Goal: Transaction & Acquisition: Purchase product/service

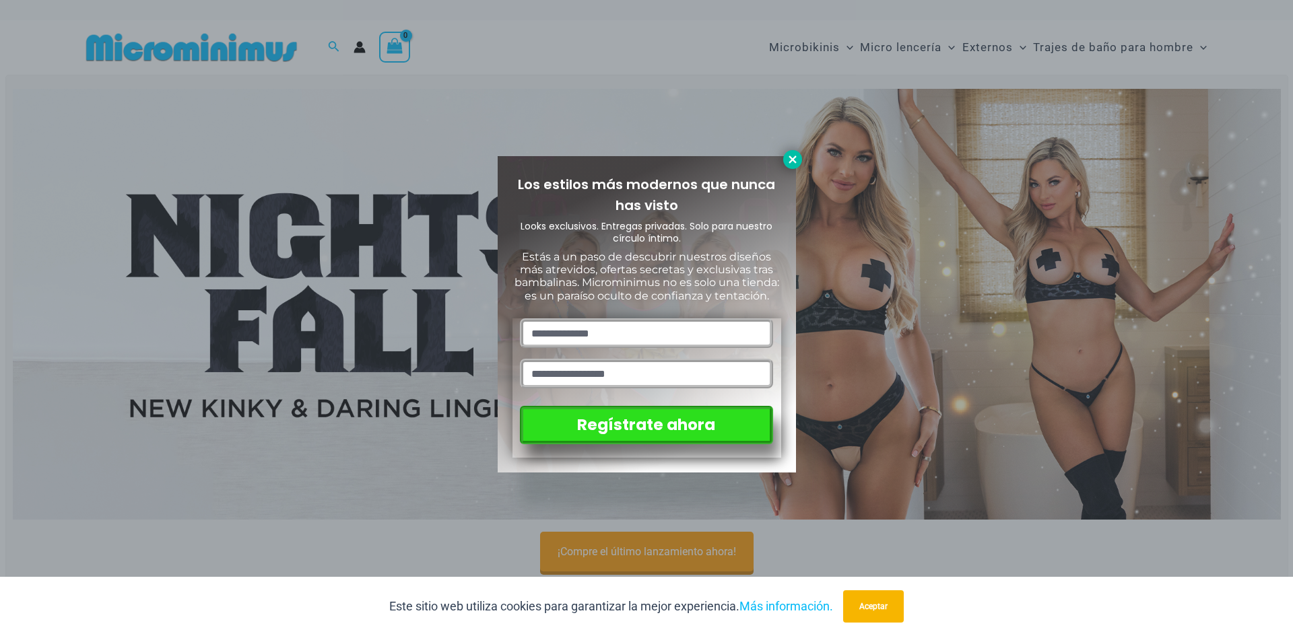
click at [788, 163] on icon at bounding box center [792, 159] width 12 height 12
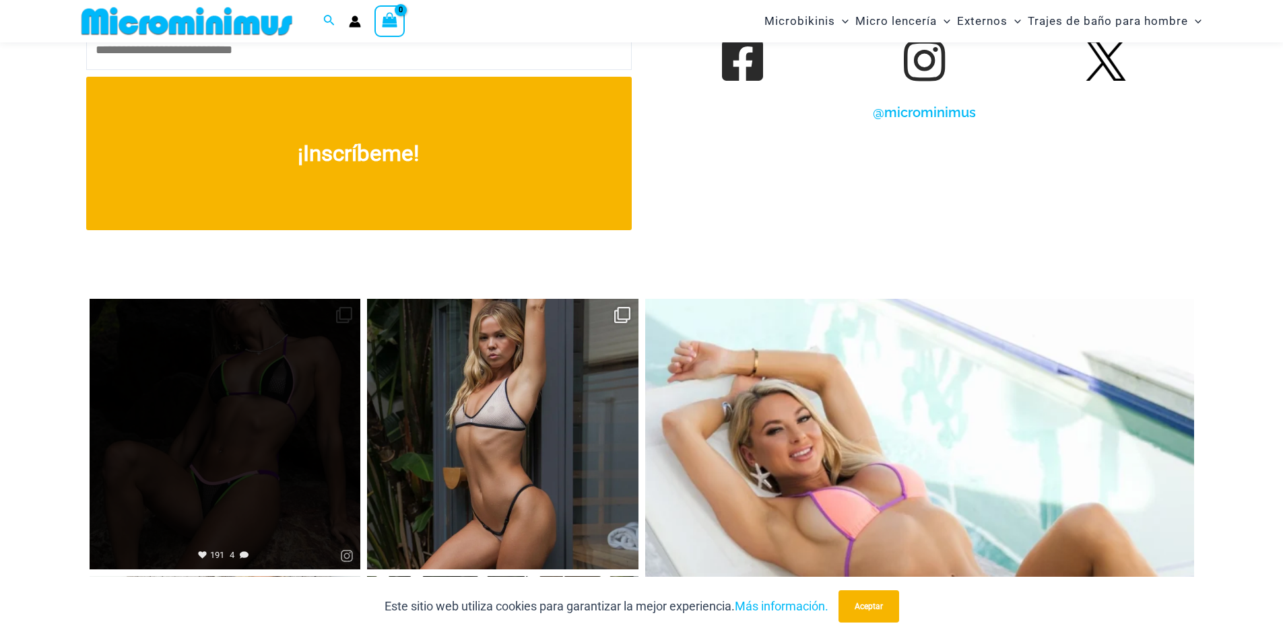
scroll to position [5643, 0]
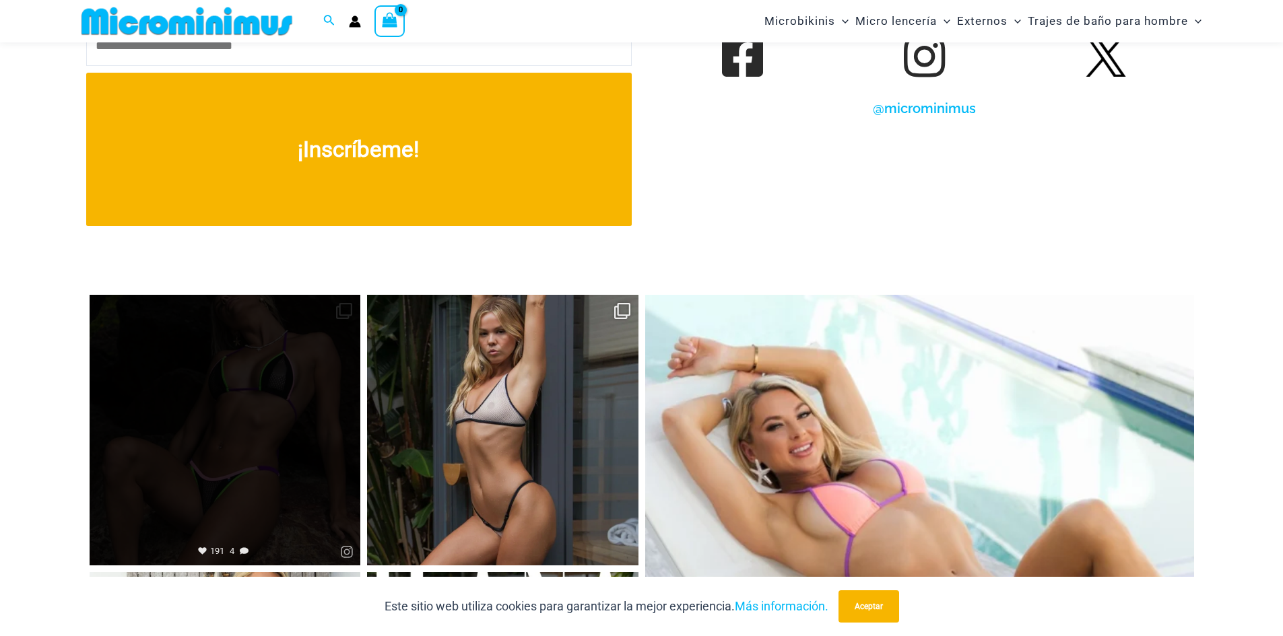
click at [242, 500] on link "Abierto" at bounding box center [225, 430] width 271 height 271
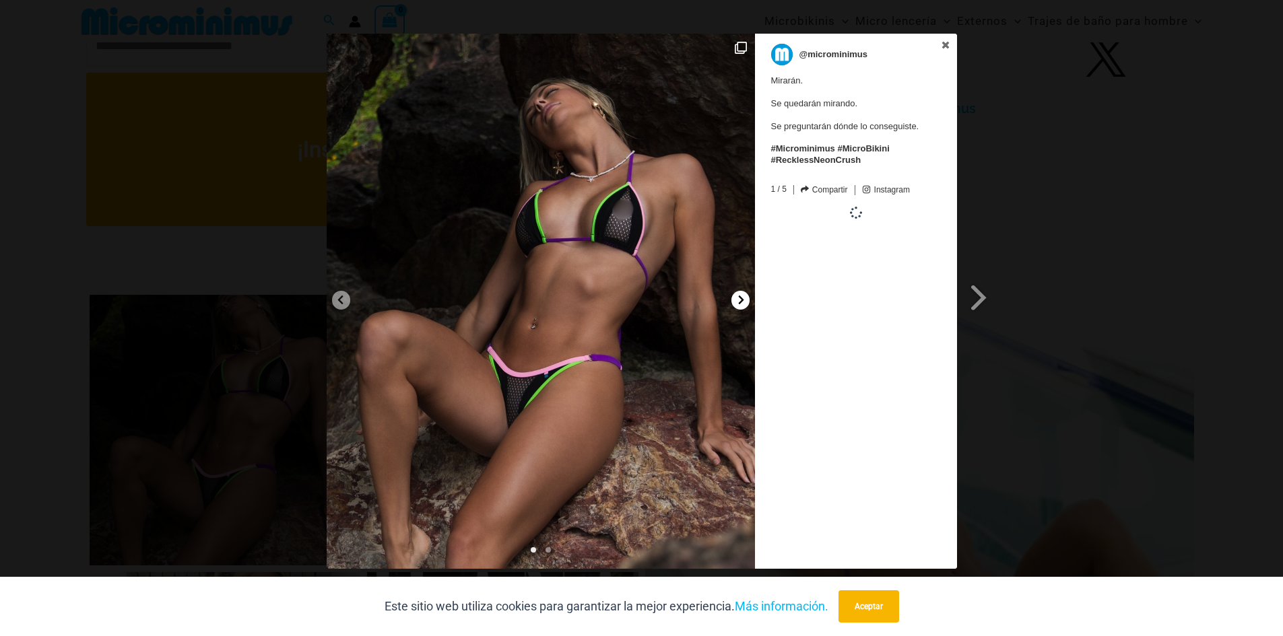
click at [743, 300] on icon at bounding box center [740, 300] width 5 height 9
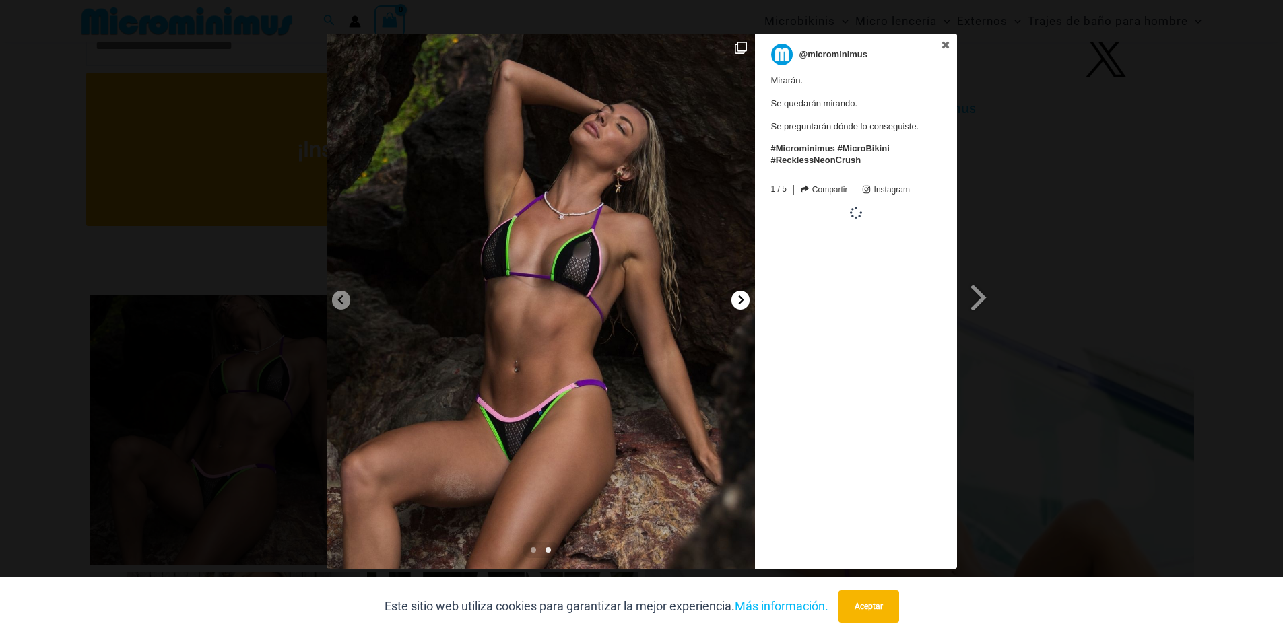
click at [743, 300] on icon at bounding box center [740, 300] width 5 height 9
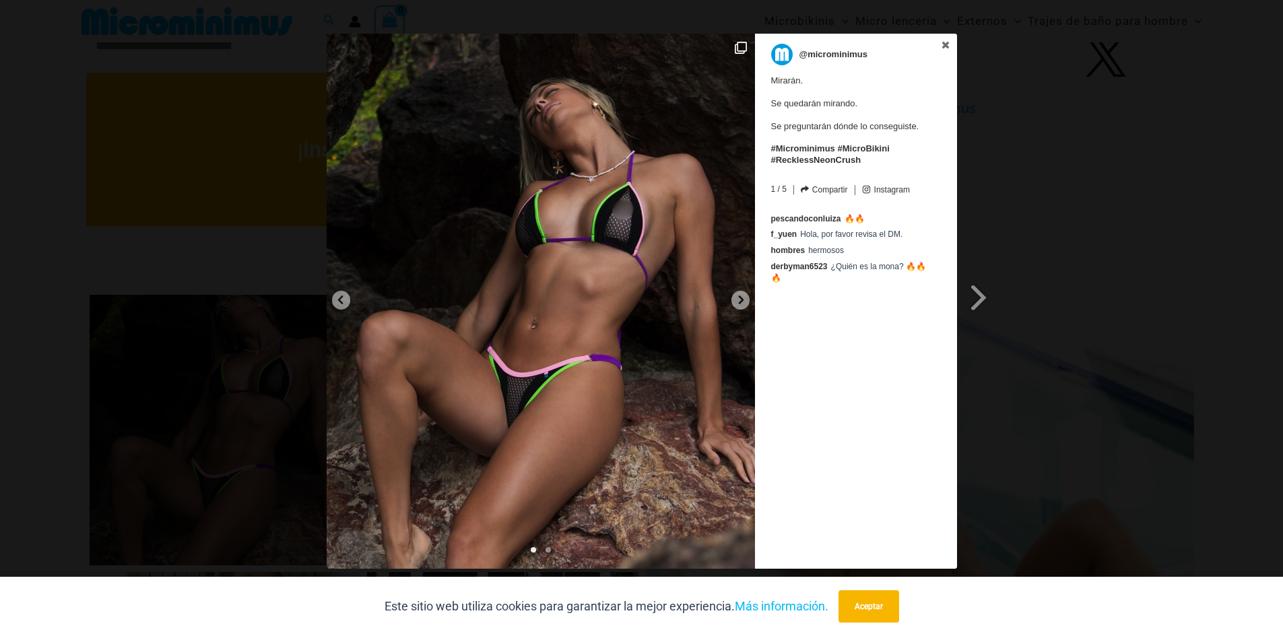
click at [1025, 55] on div "Diapositiva anterior Siguiente diapositiva @microminimus Mirarán. Se quedarán m…" at bounding box center [641, 303] width 1283 height 539
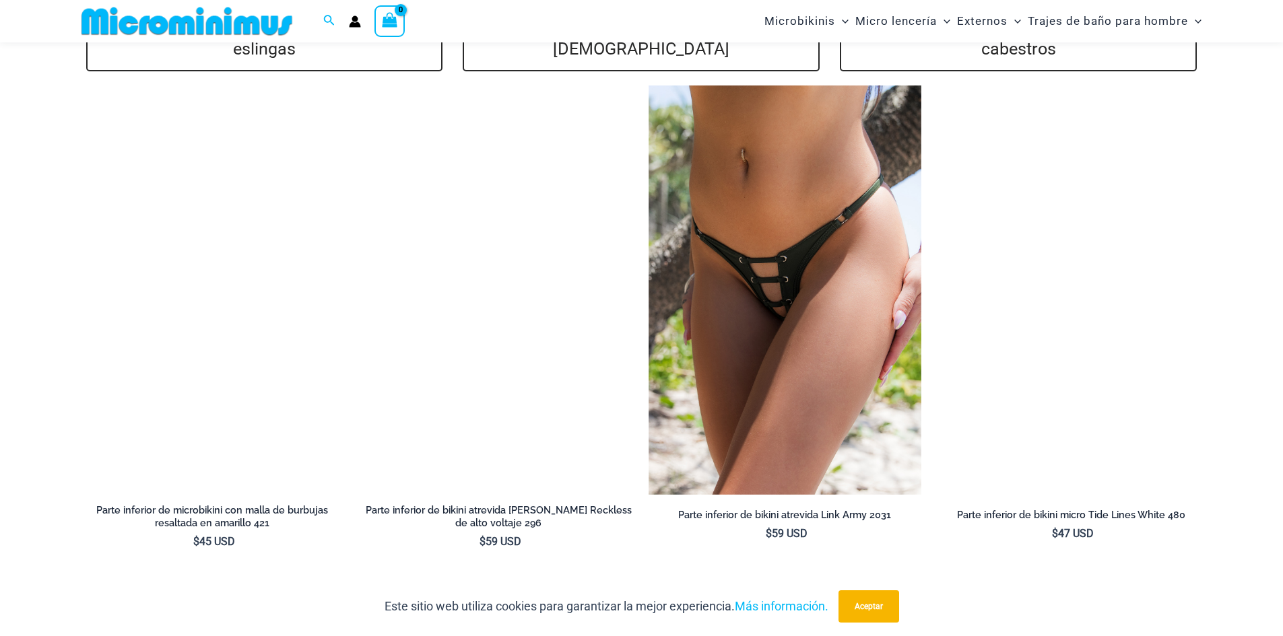
scroll to position [2883, 0]
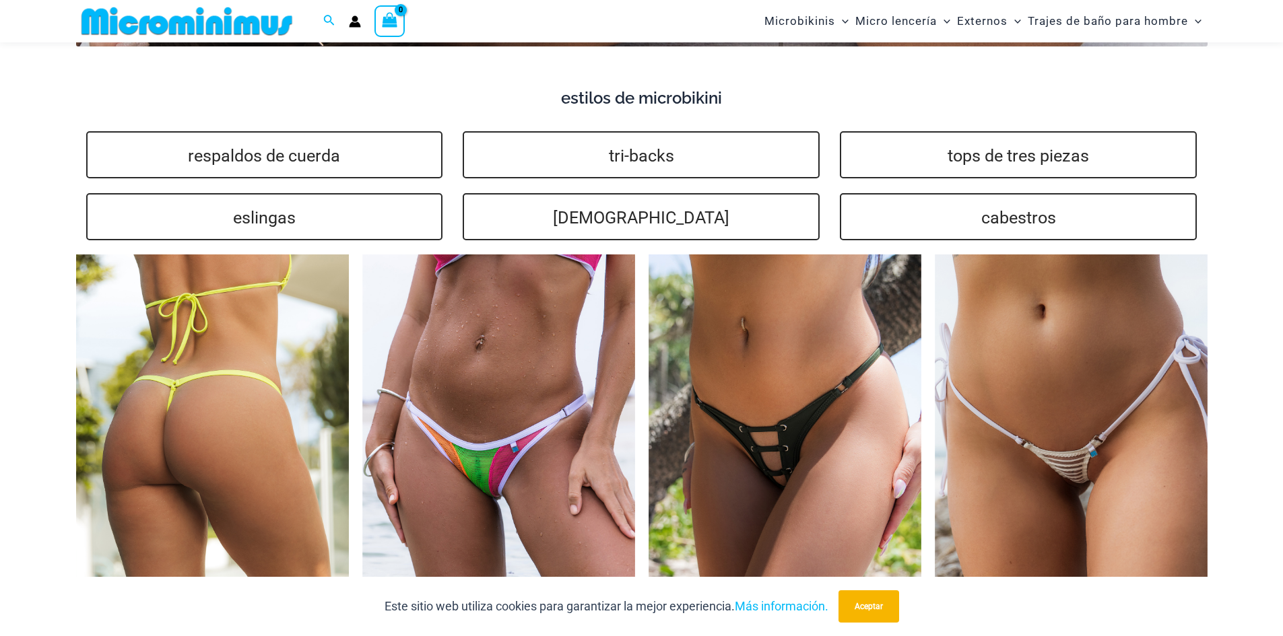
click at [271, 399] on img at bounding box center [212, 458] width 273 height 409
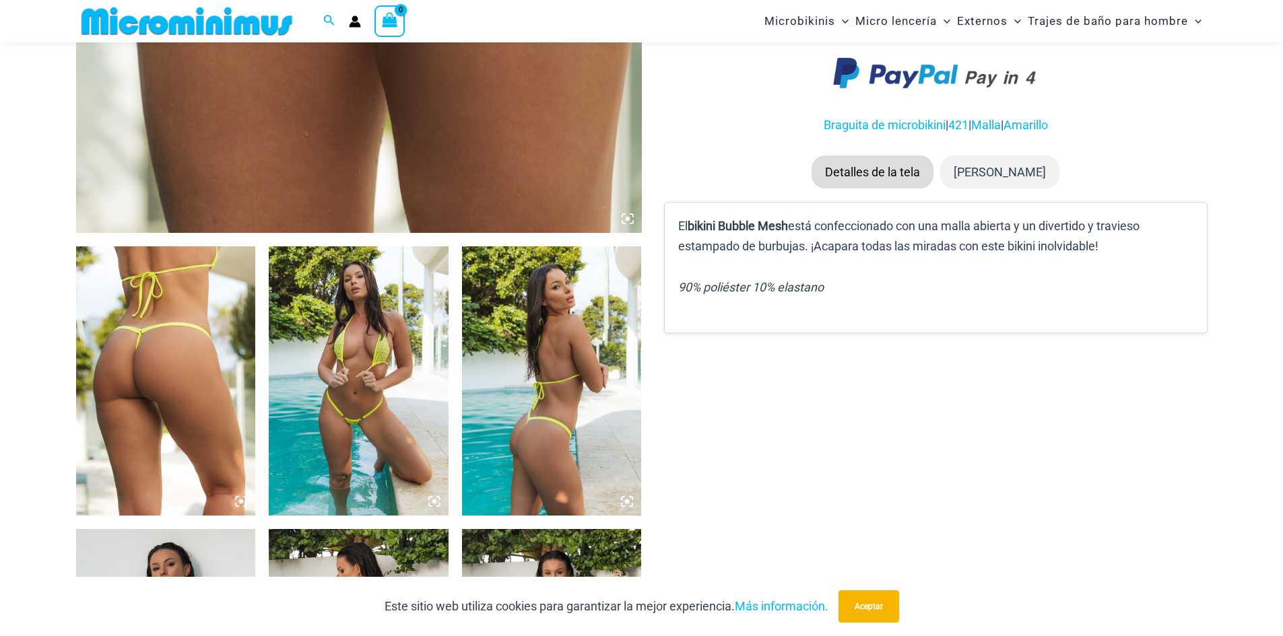
scroll to position [803, 0]
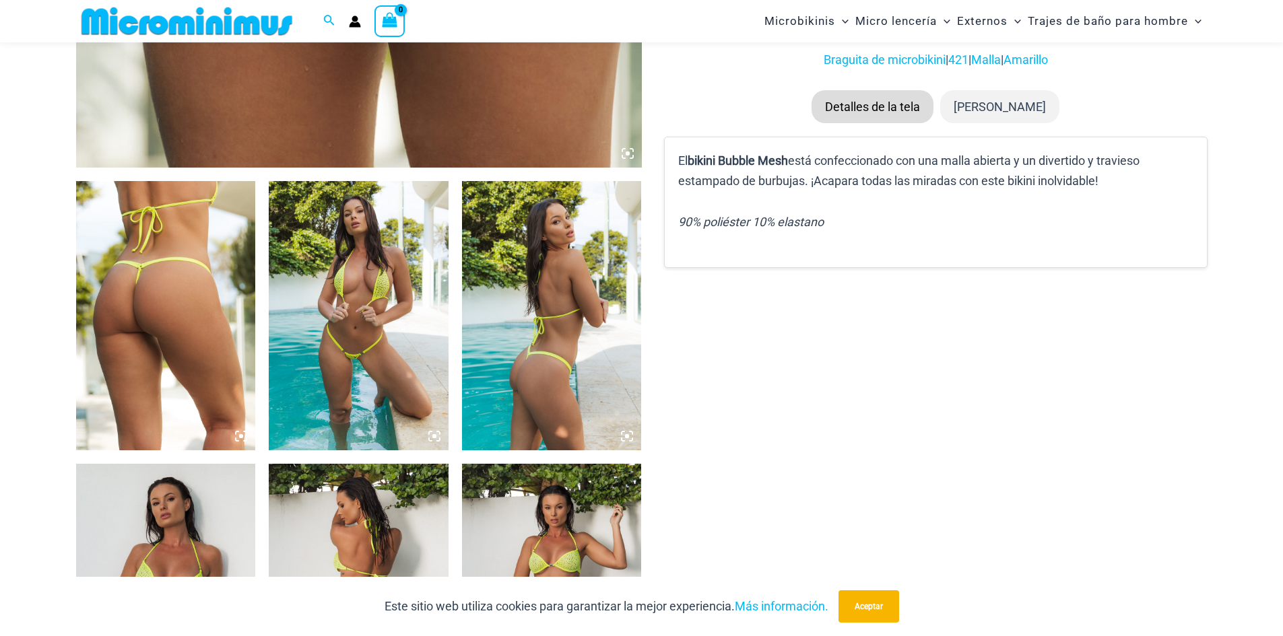
click at [237, 441] on icon at bounding box center [237, 439] width 3 height 3
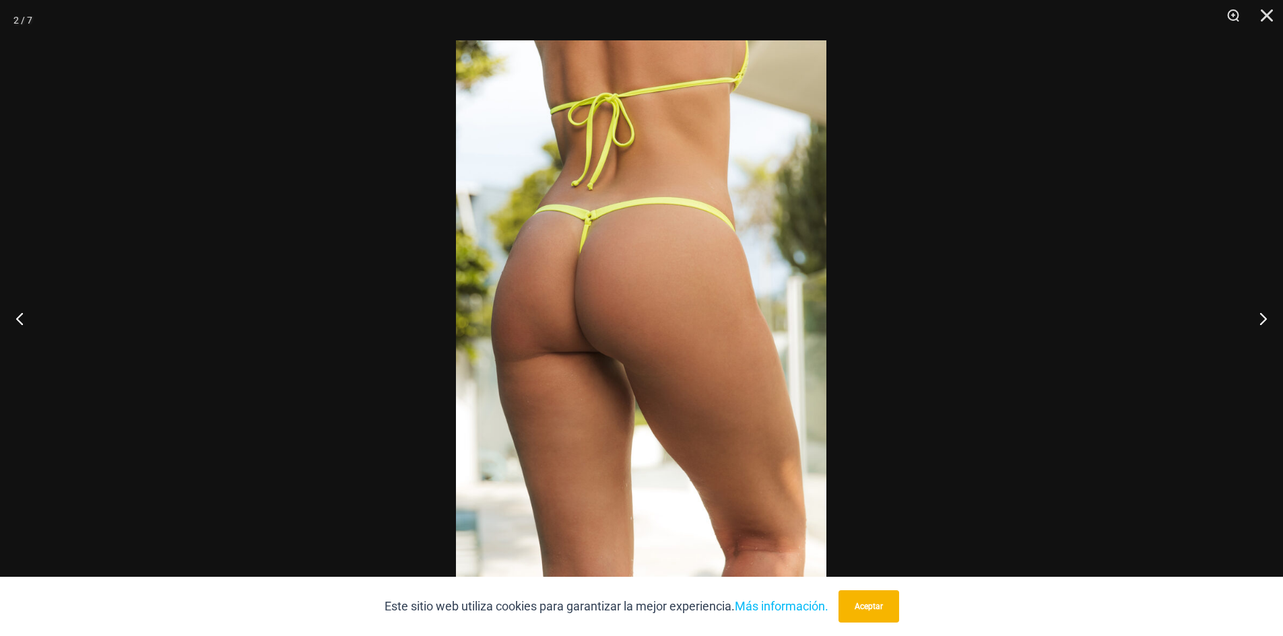
click at [627, 321] on img at bounding box center [641, 317] width 370 height 555
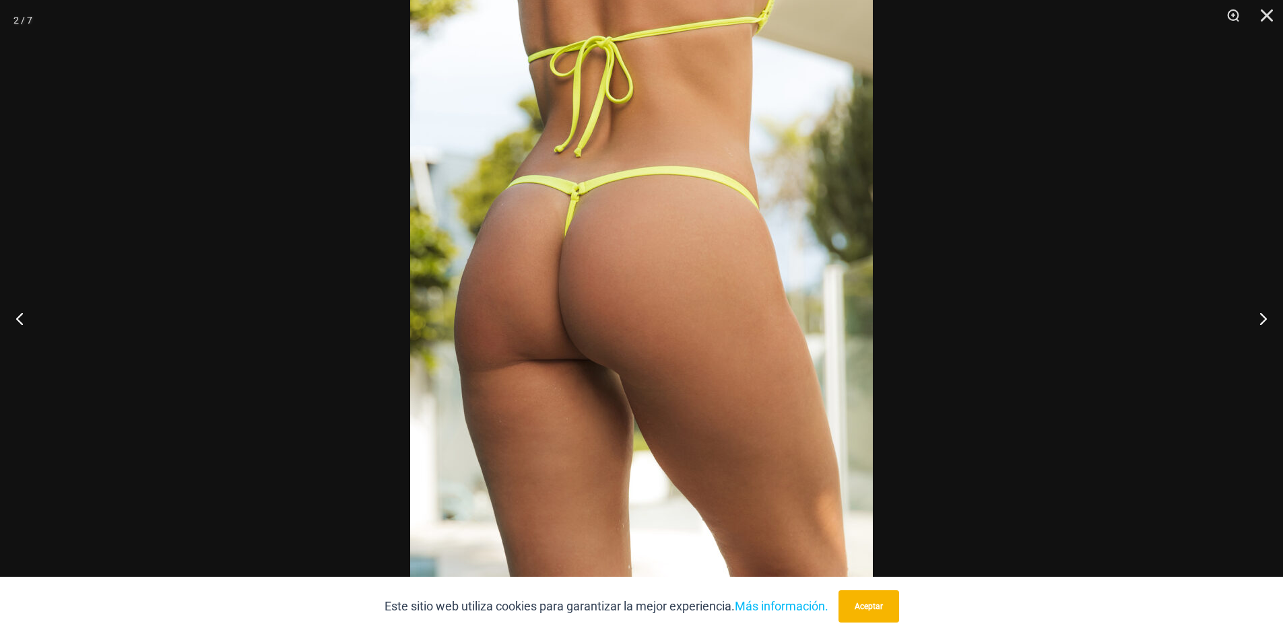
click at [895, 187] on div at bounding box center [641, 318] width 1283 height 636
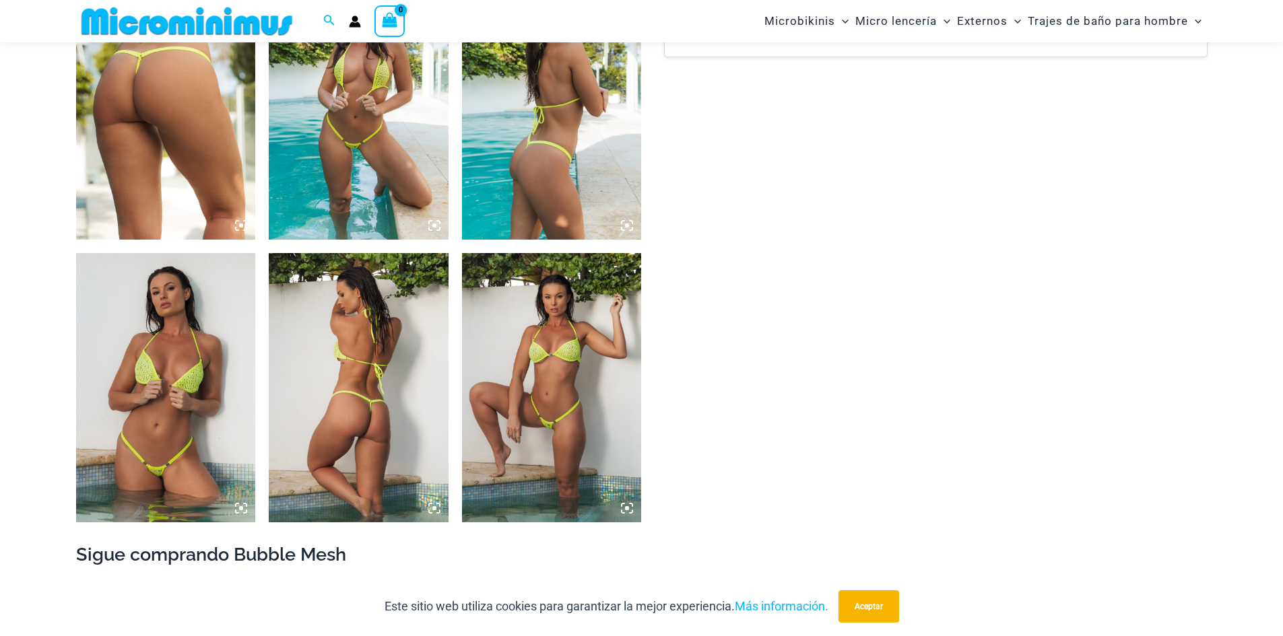
scroll to position [1072, 0]
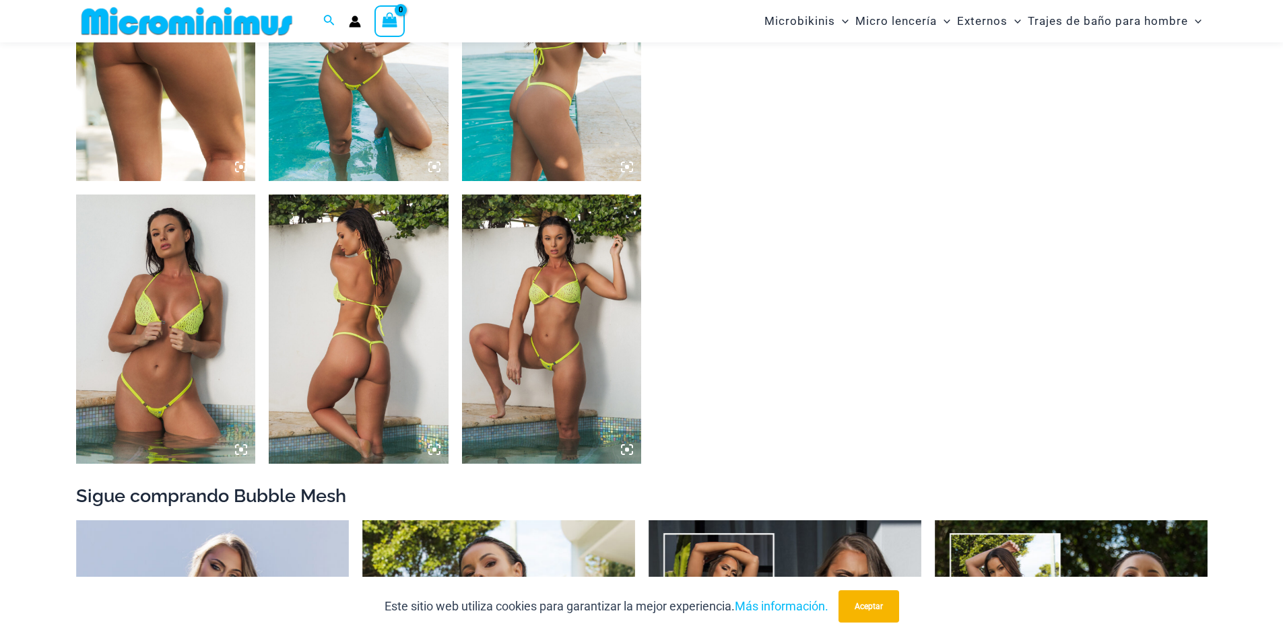
click at [434, 451] on icon at bounding box center [434, 450] width 4 height 4
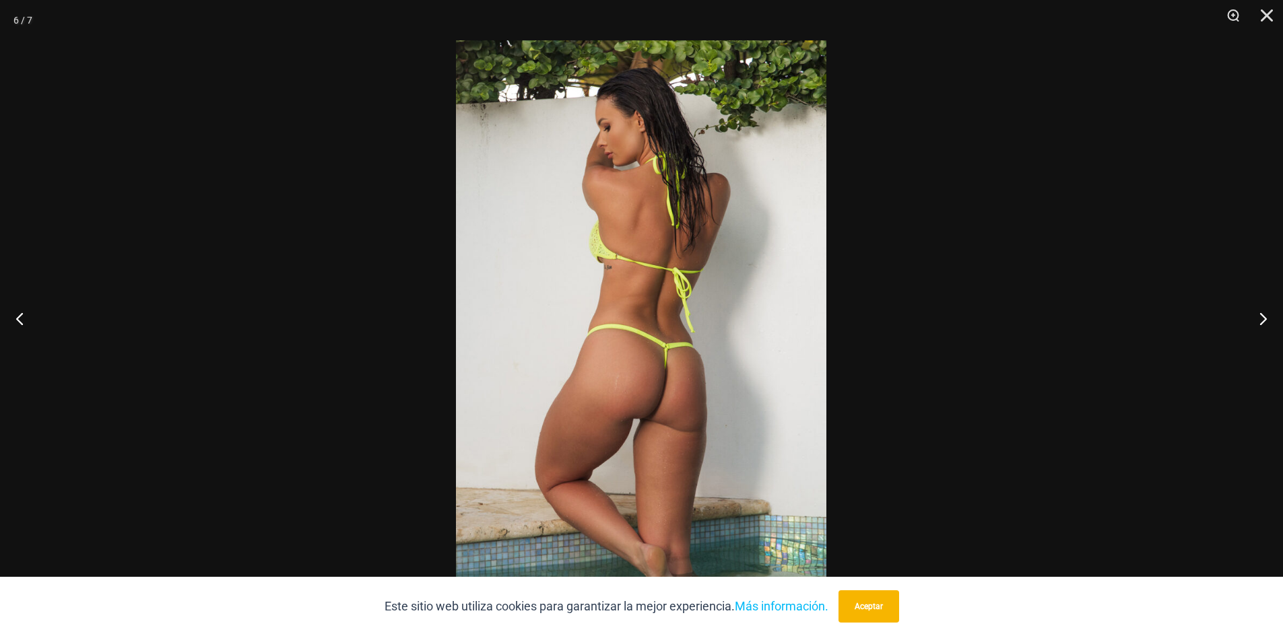
click at [656, 372] on img at bounding box center [641, 317] width 370 height 555
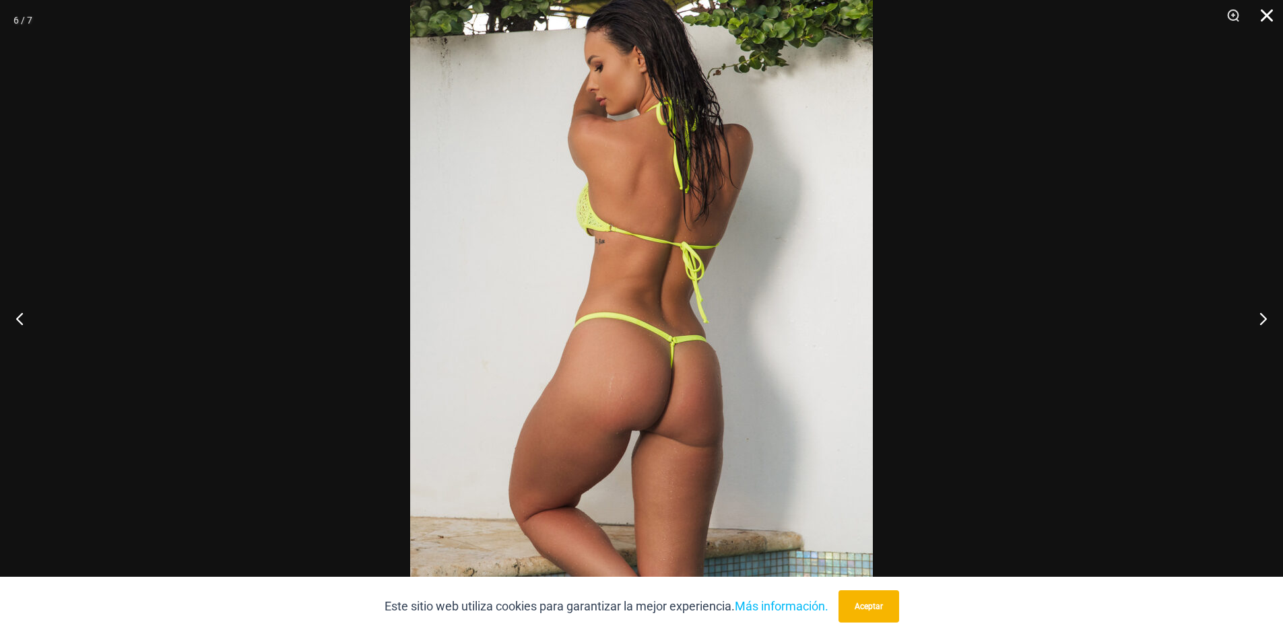
click at [1270, 15] on button "Cerca" at bounding box center [1262, 20] width 34 height 40
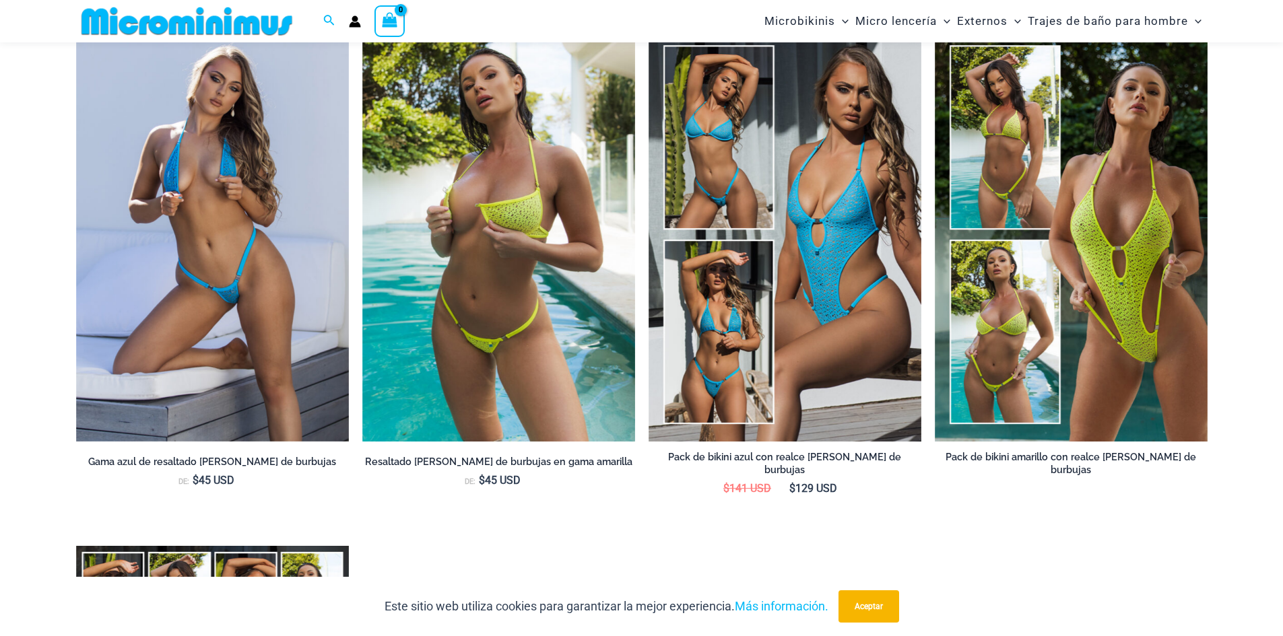
scroll to position [1409, 0]
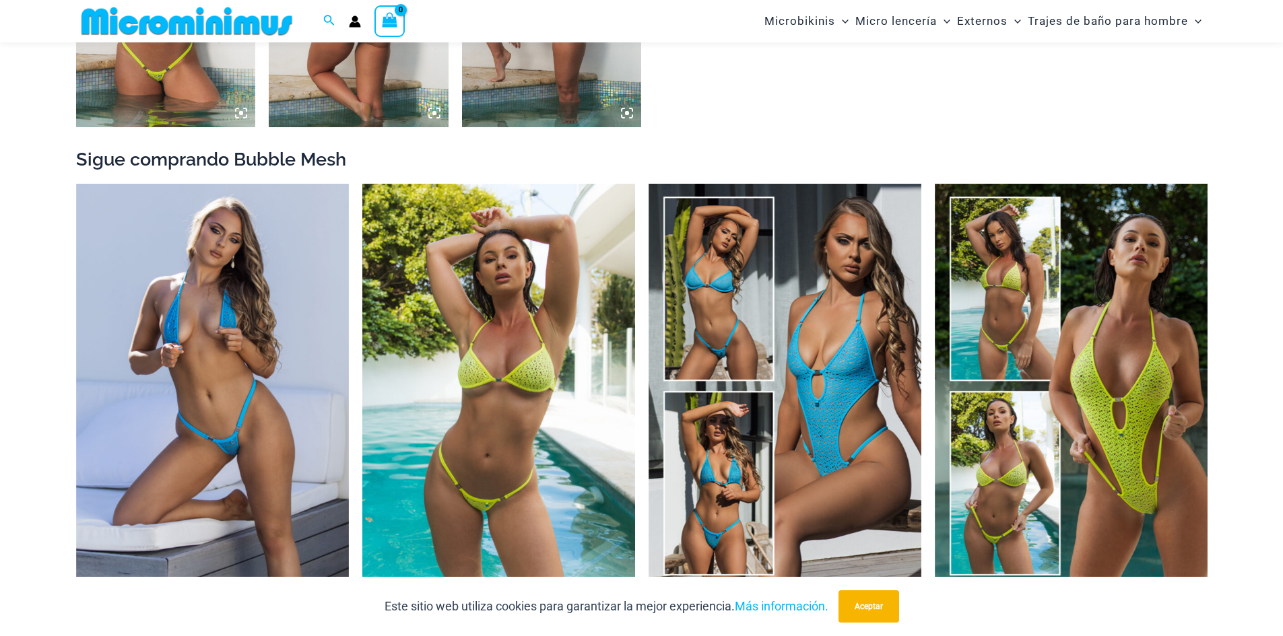
click at [531, 395] on img at bounding box center [498, 388] width 273 height 409
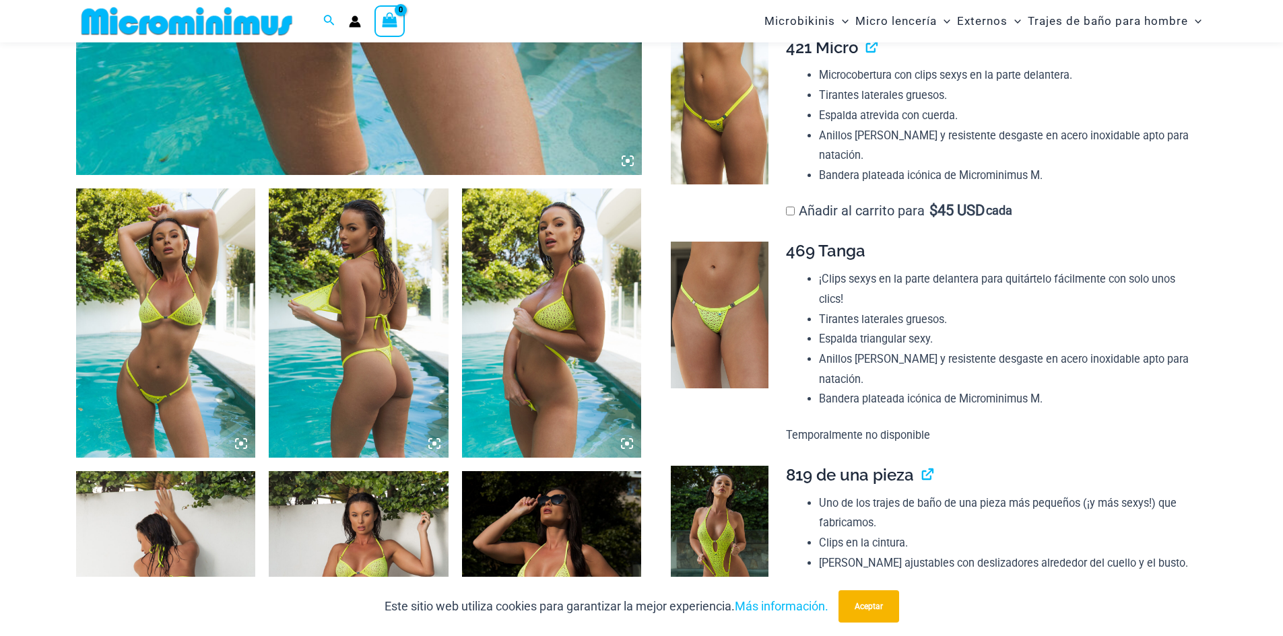
scroll to position [1132, 0]
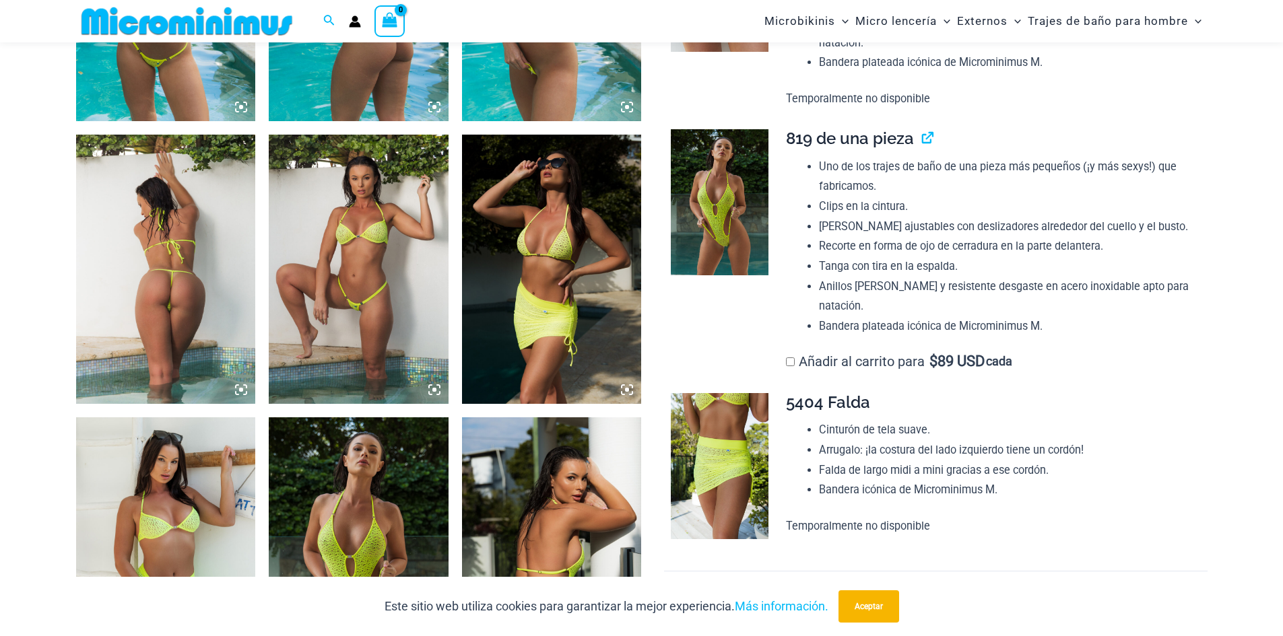
click at [245, 392] on icon at bounding box center [241, 390] width 12 height 12
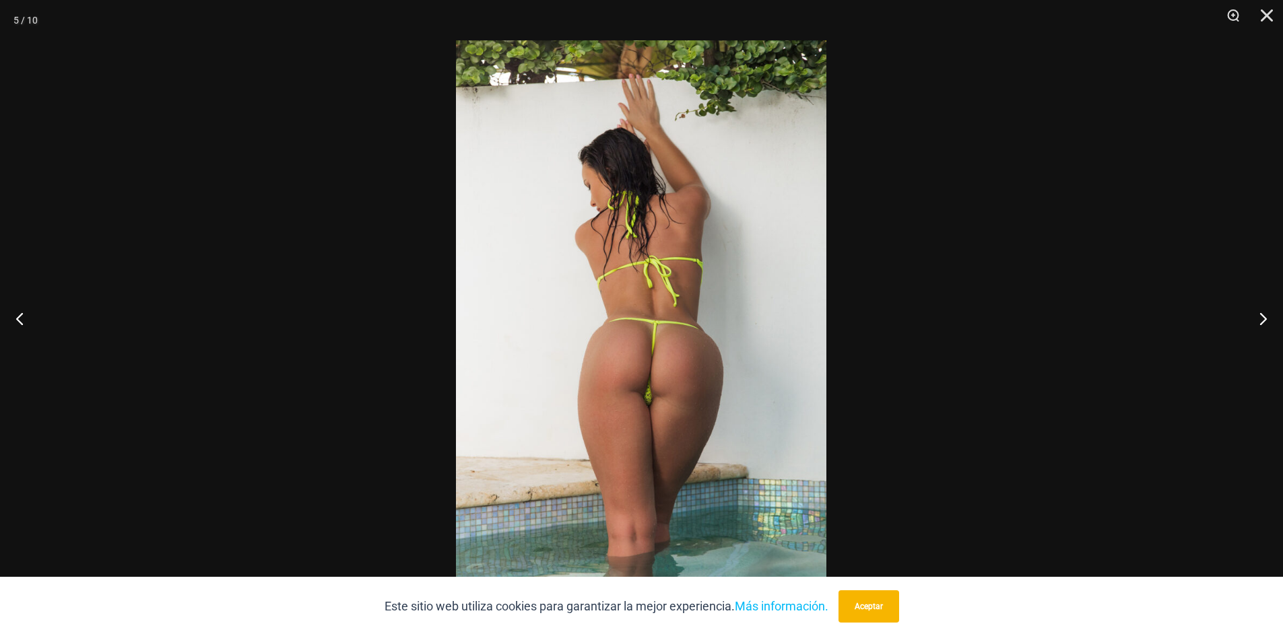
click at [631, 342] on img at bounding box center [641, 317] width 370 height 555
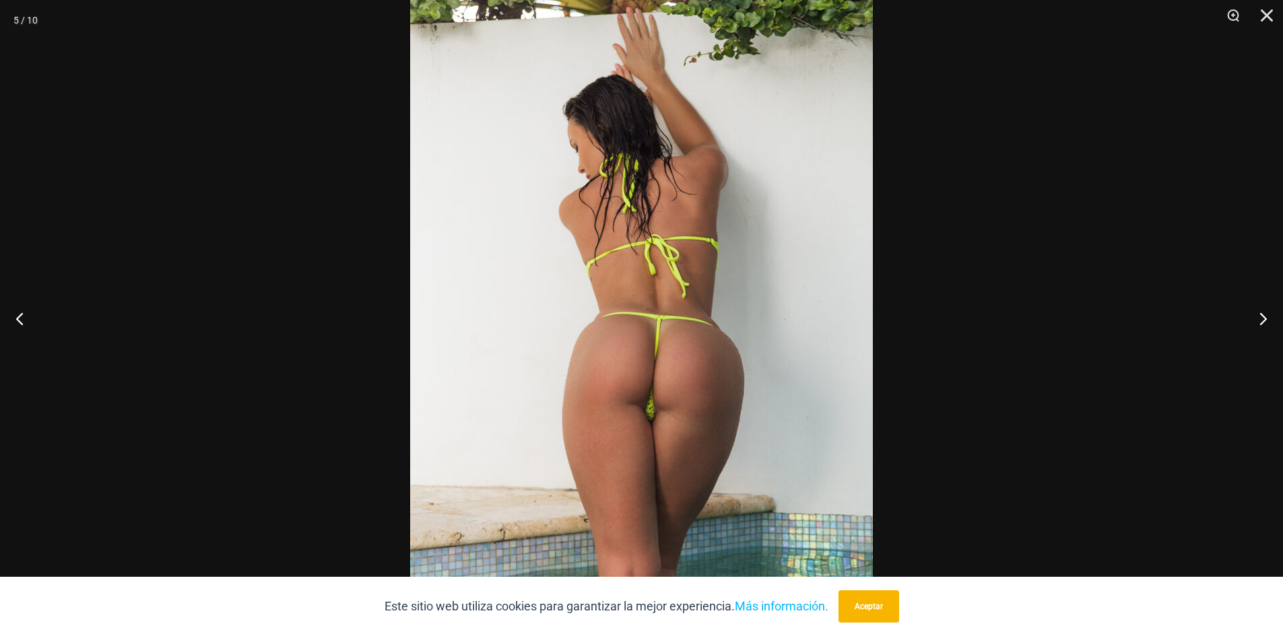
click at [978, 214] on div at bounding box center [641, 318] width 1283 height 636
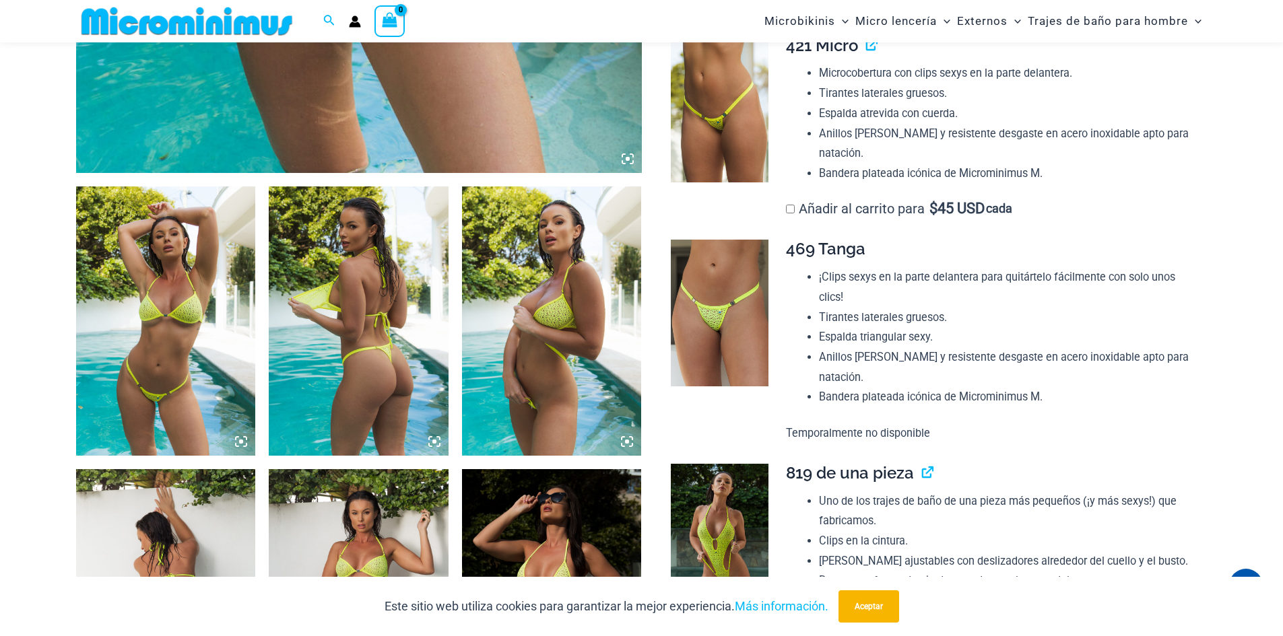
scroll to position [796, 0]
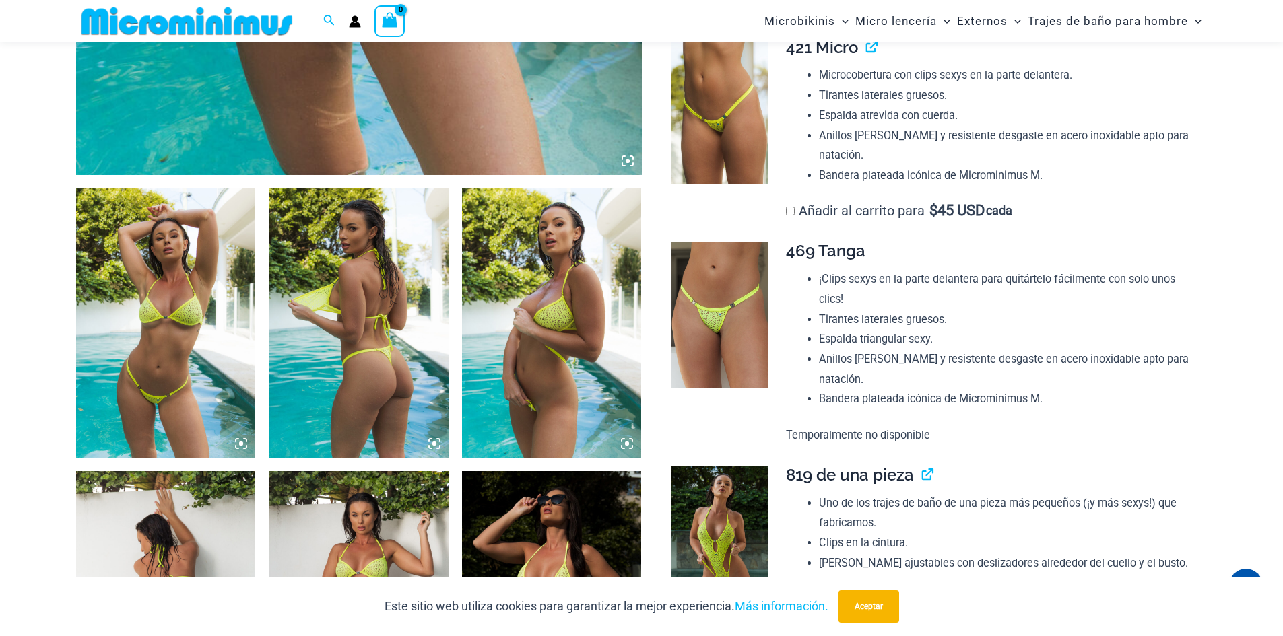
click at [433, 444] on icon at bounding box center [434, 444] width 4 height 4
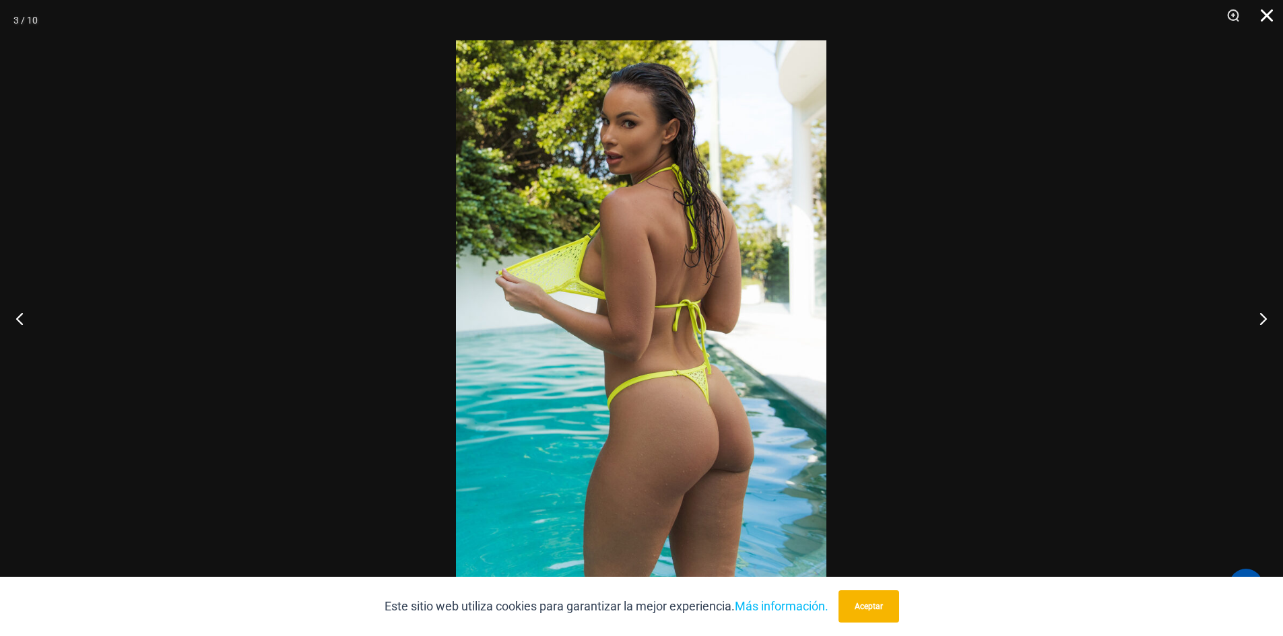
click at [1272, 19] on button "Cerca" at bounding box center [1262, 20] width 34 height 40
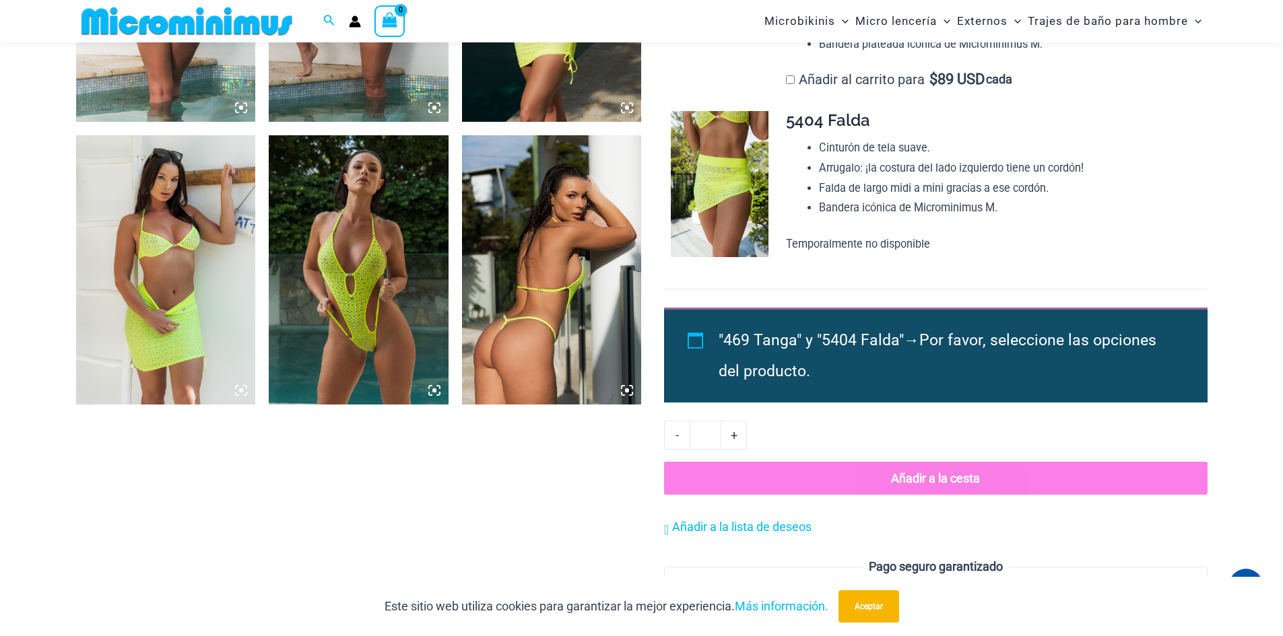
scroll to position [1536, 0]
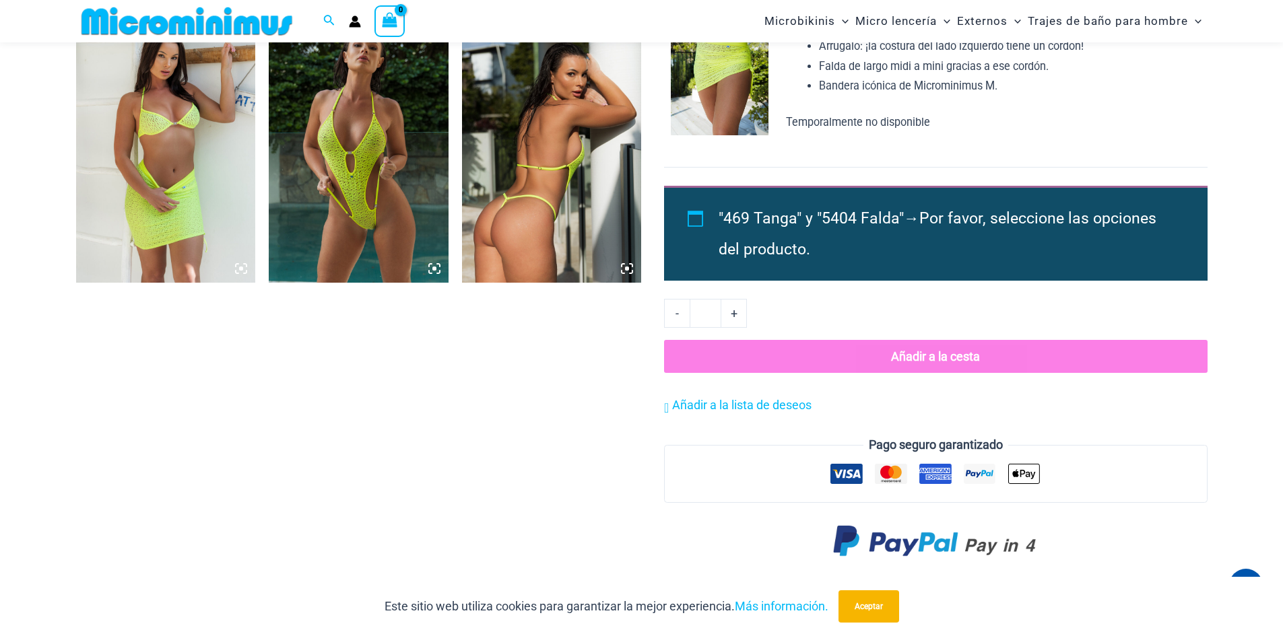
click at [631, 273] on icon at bounding box center [630, 272] width 3 height 3
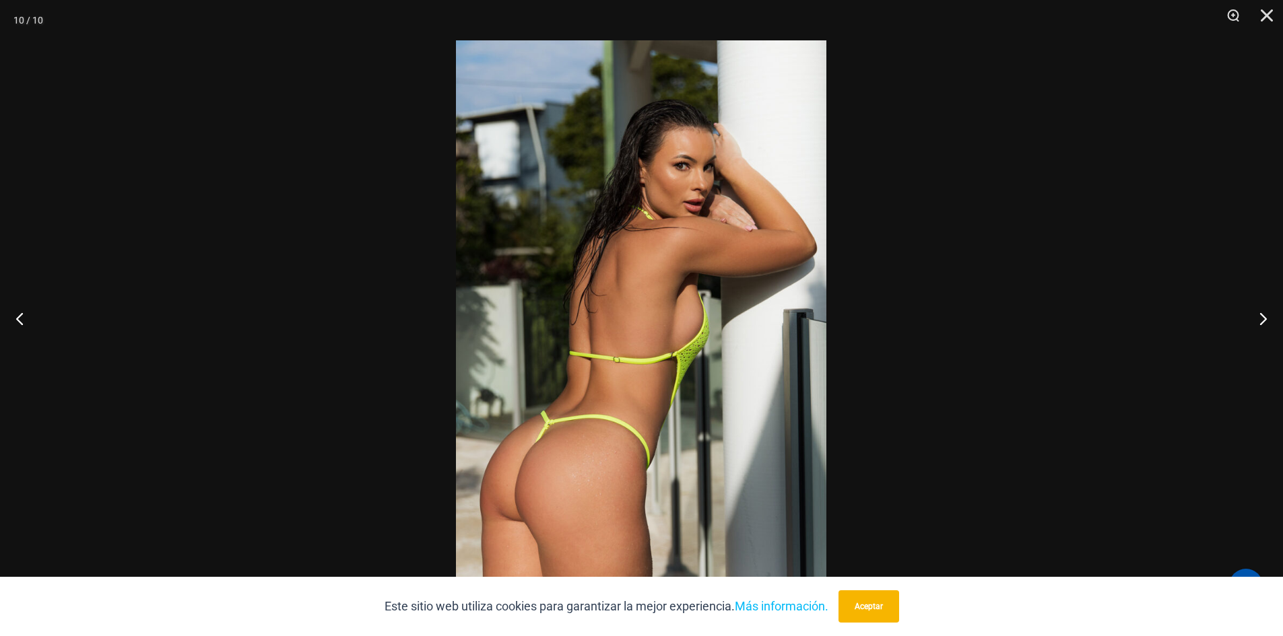
click at [572, 357] on img at bounding box center [641, 317] width 370 height 555
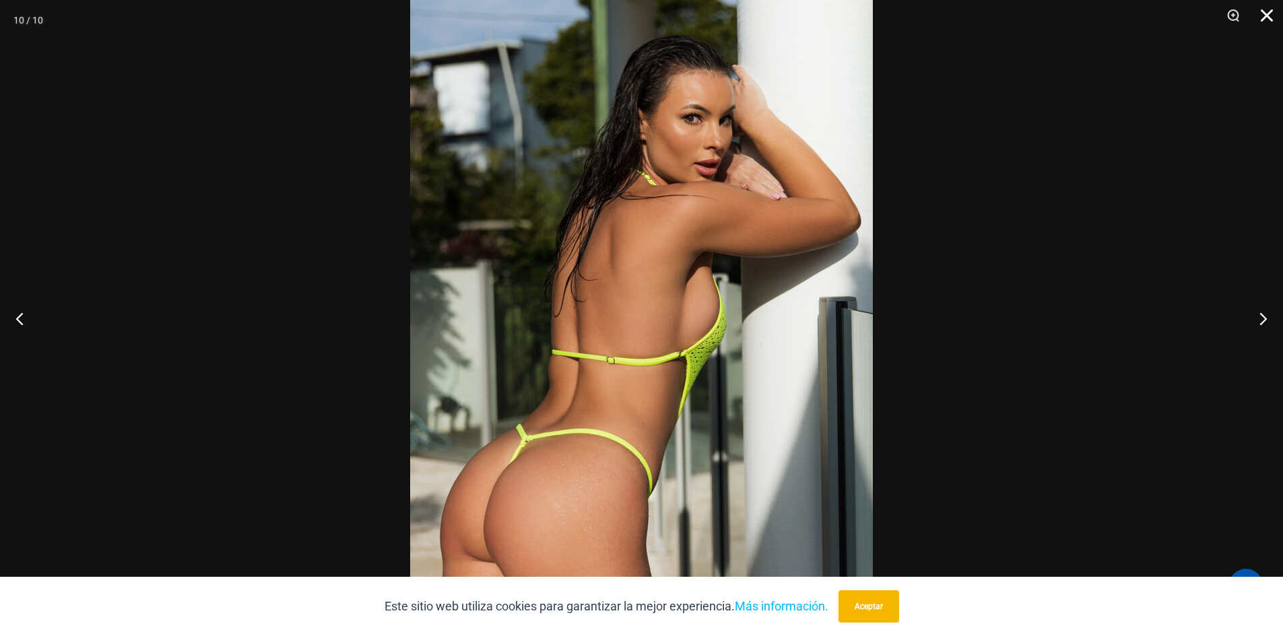
click at [1268, 9] on button "Cerca" at bounding box center [1262, 20] width 34 height 40
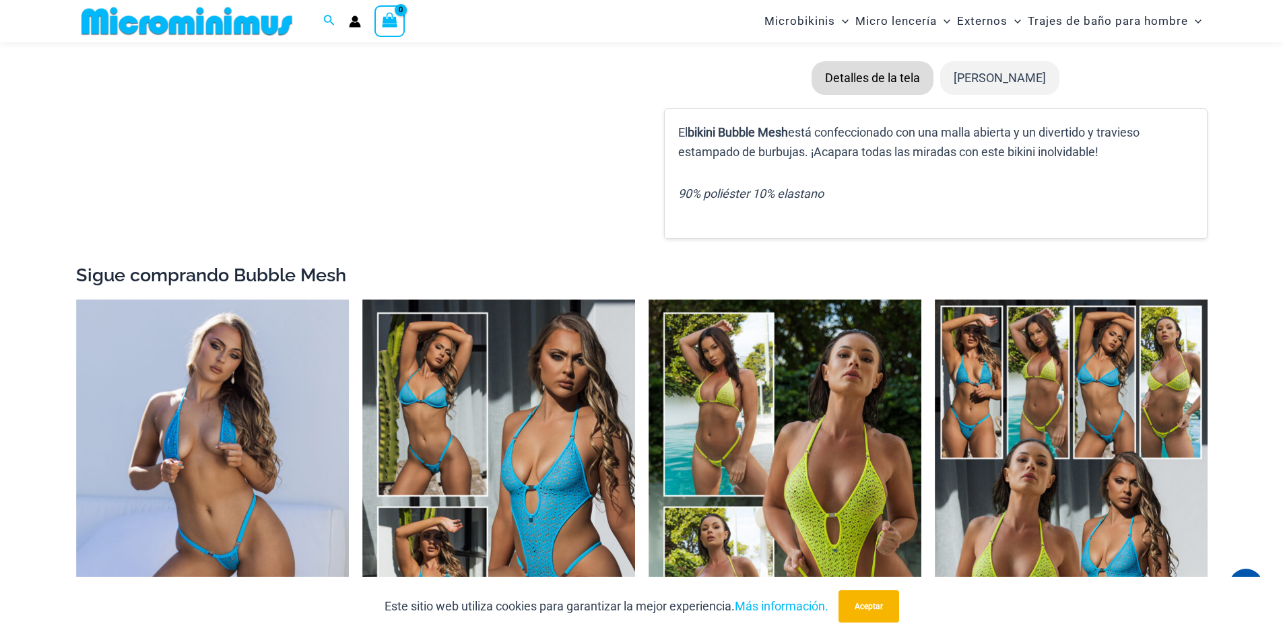
scroll to position [2142, 0]
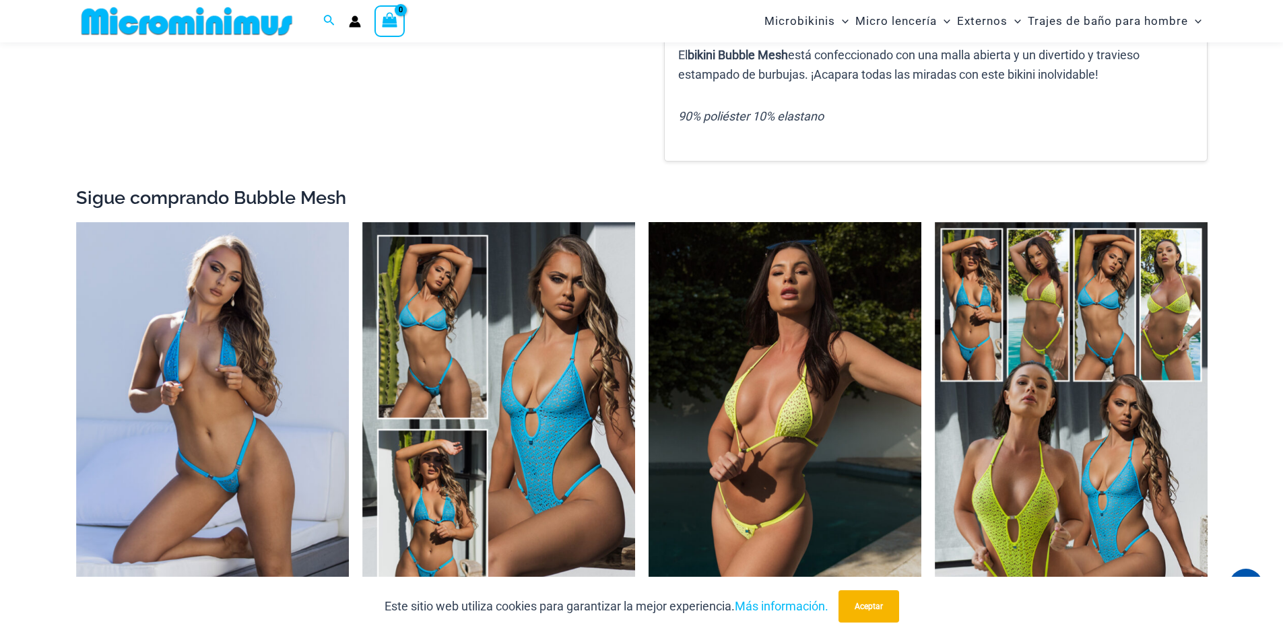
click at [852, 384] on img at bounding box center [784, 426] width 273 height 409
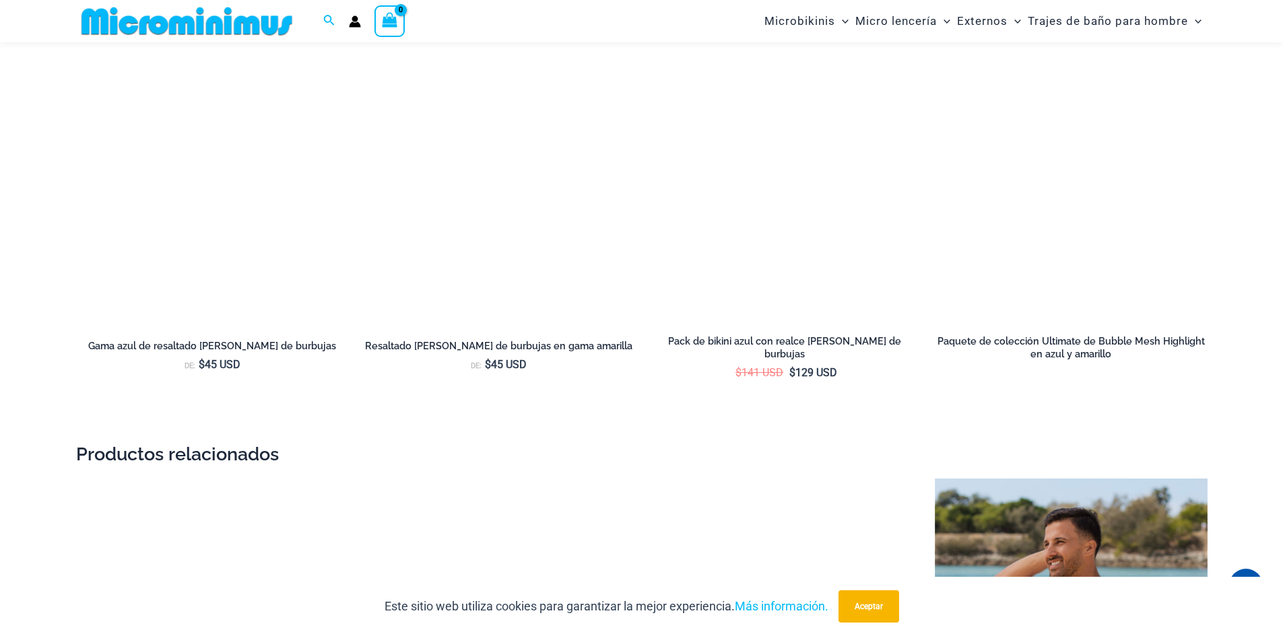
scroll to position [1644, 0]
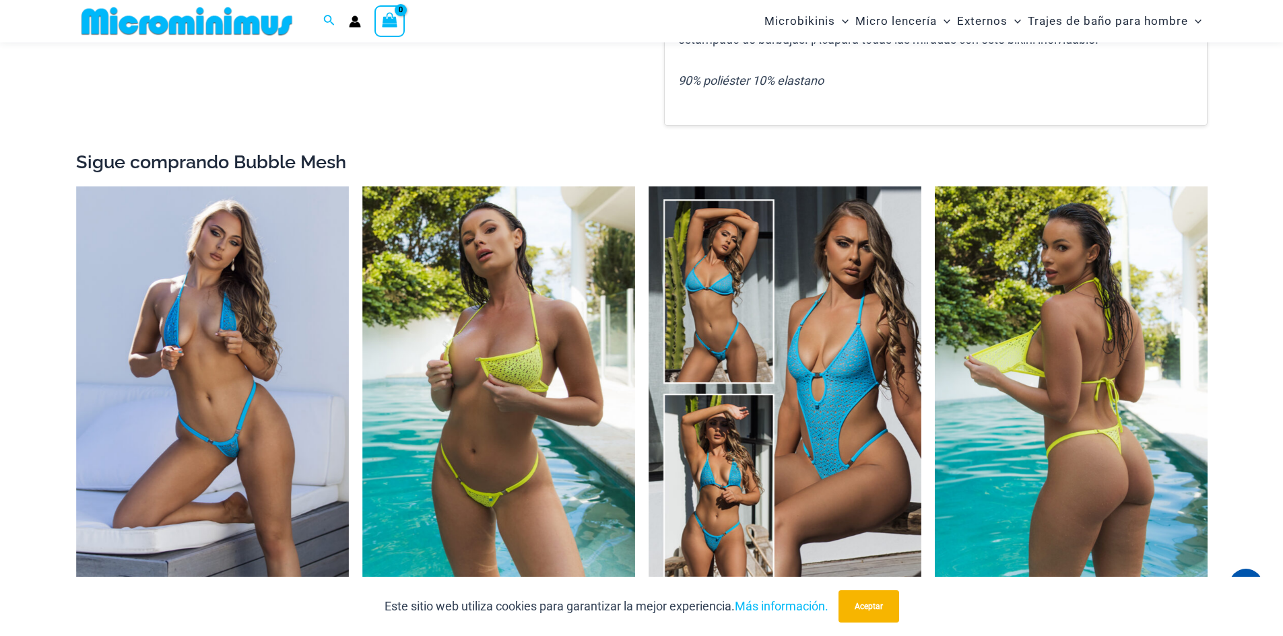
click at [1027, 362] on img at bounding box center [1070, 390] width 273 height 409
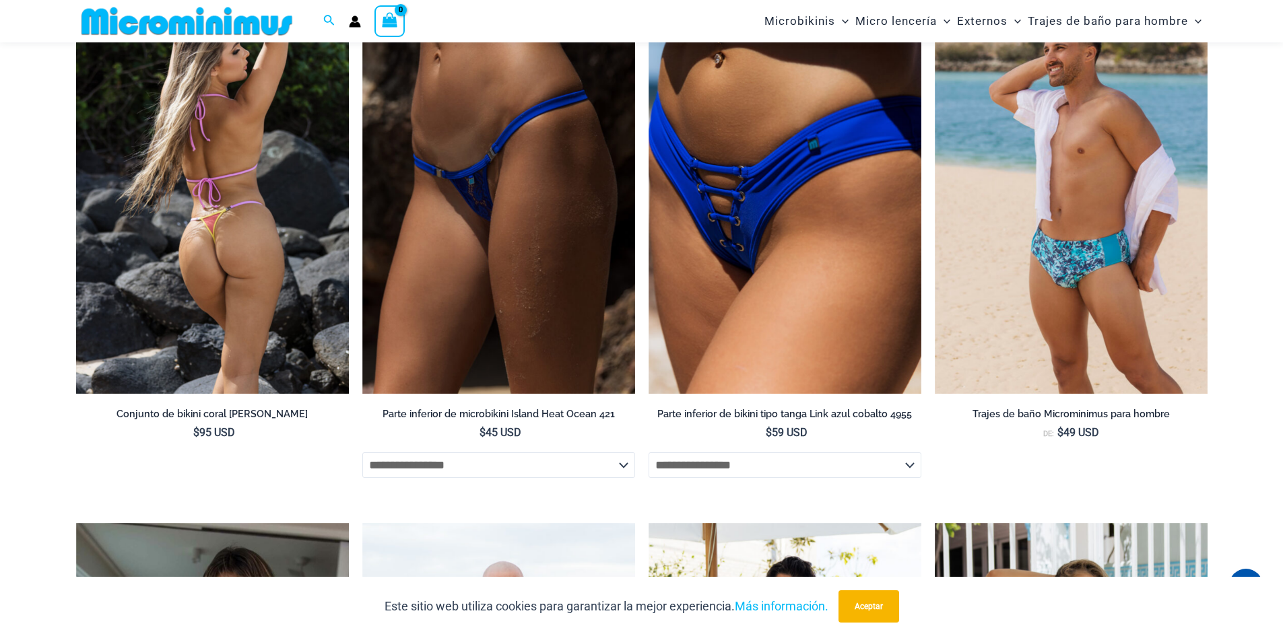
scroll to position [2385, 0]
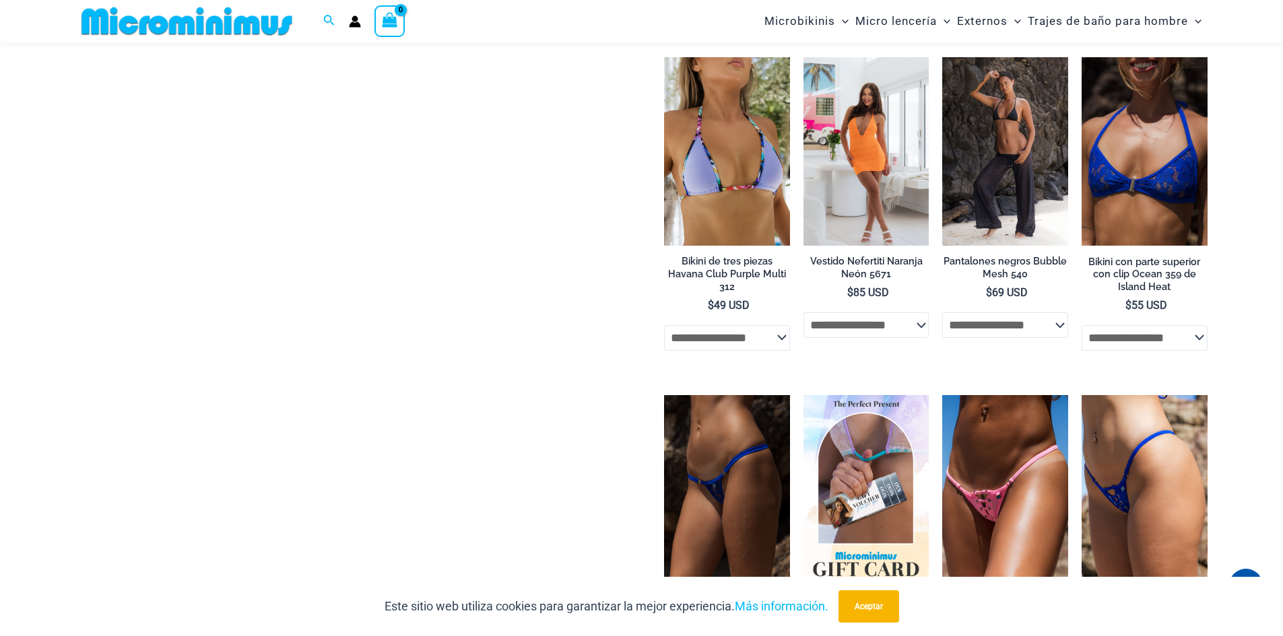
scroll to position [5286, 0]
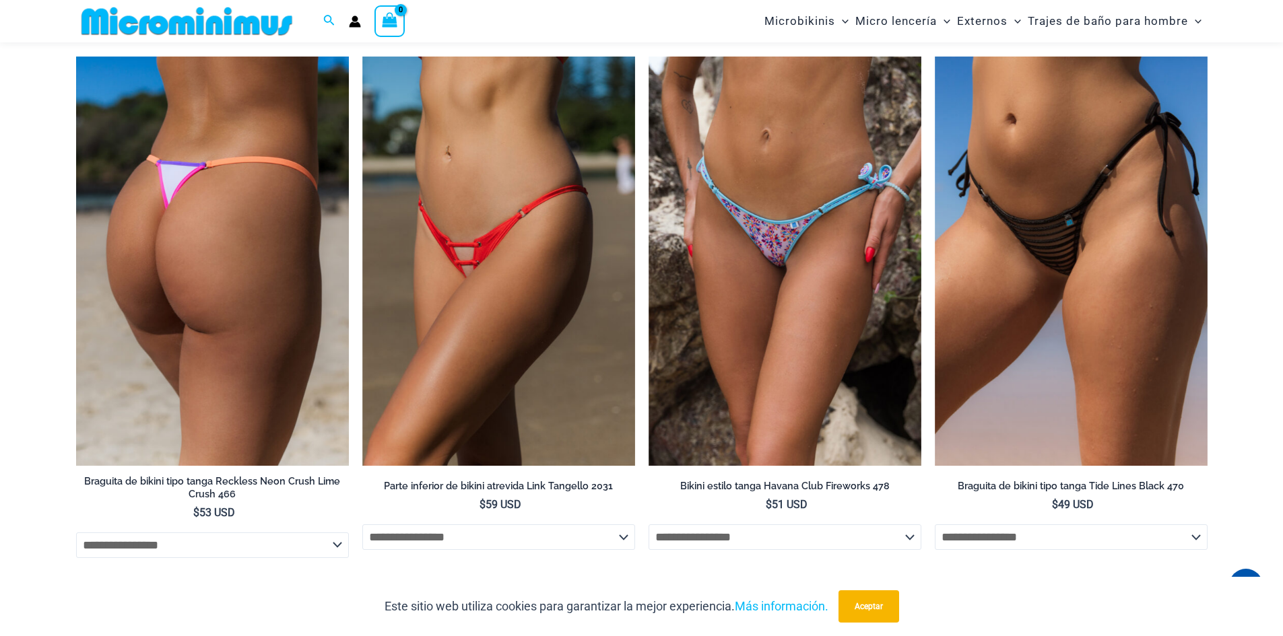
scroll to position [3645, 0]
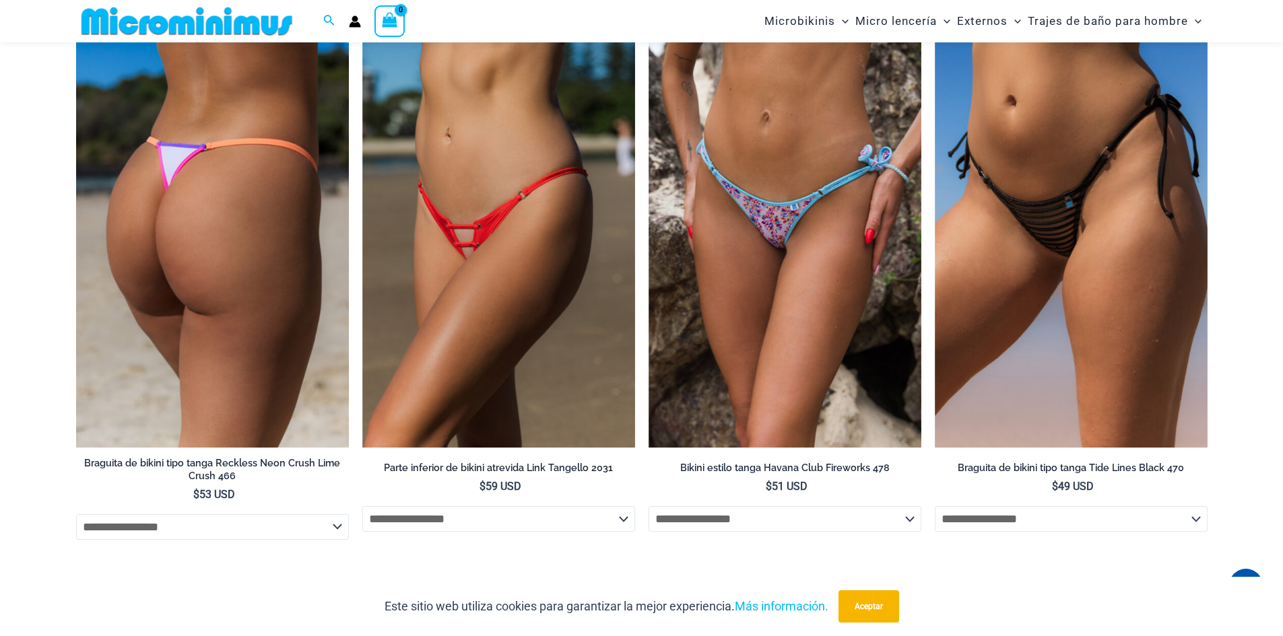
click at [204, 250] on img at bounding box center [212, 242] width 273 height 409
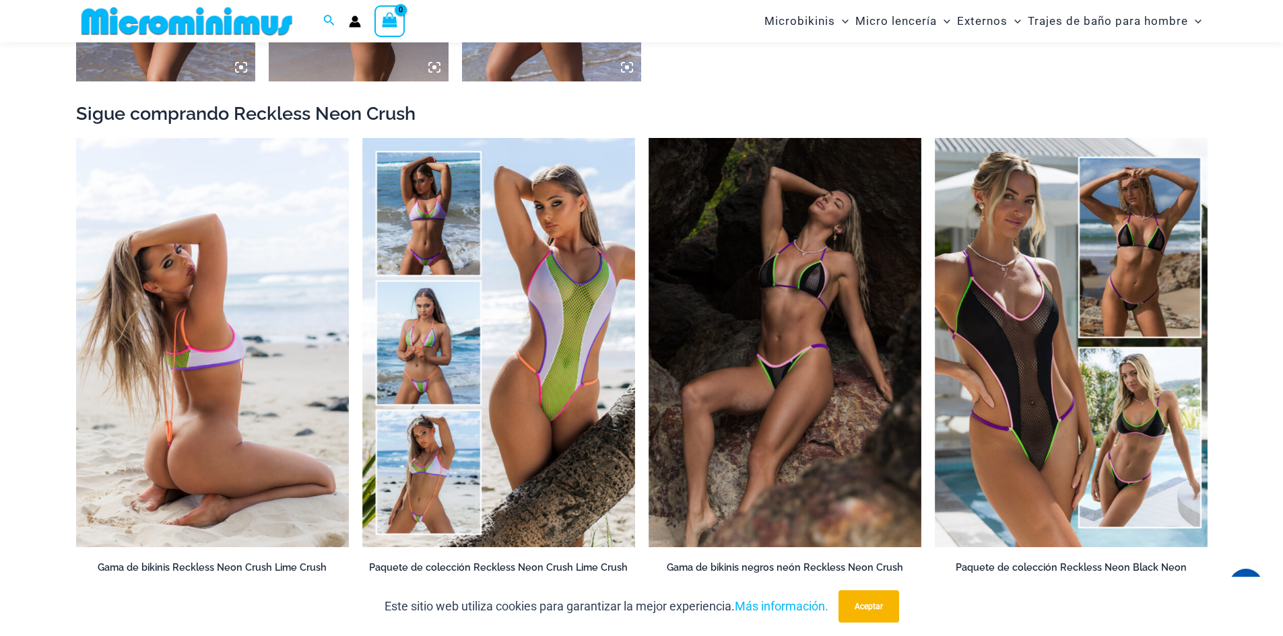
scroll to position [1635, 0]
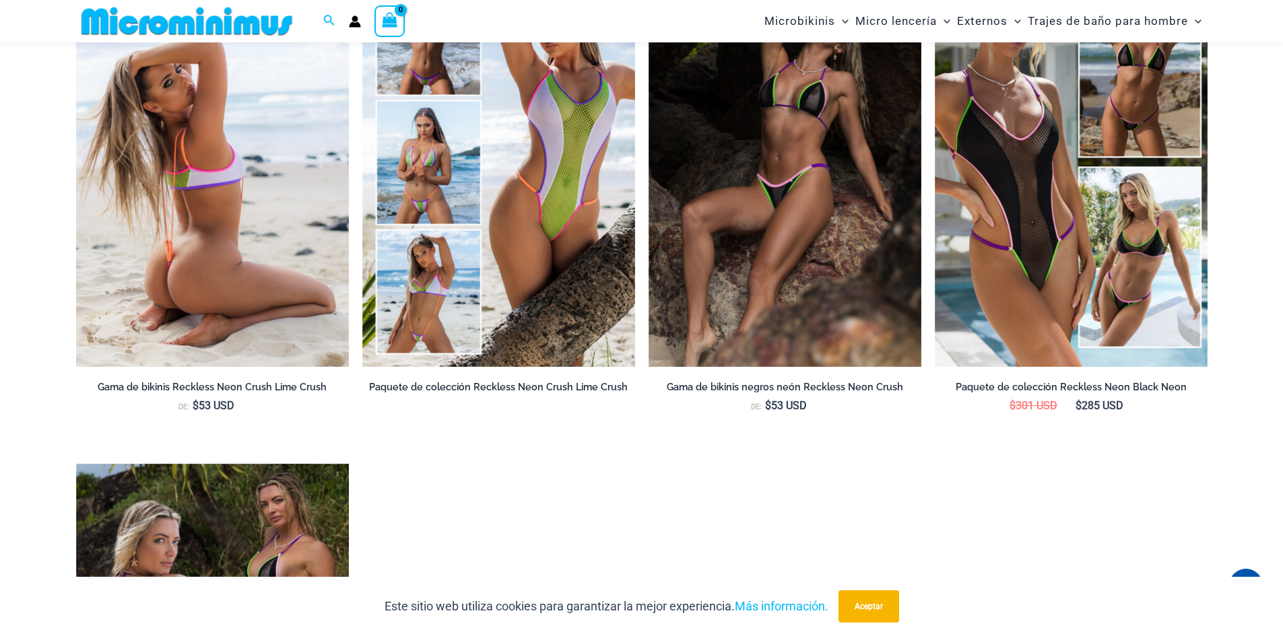
click at [262, 276] on img at bounding box center [212, 162] width 273 height 409
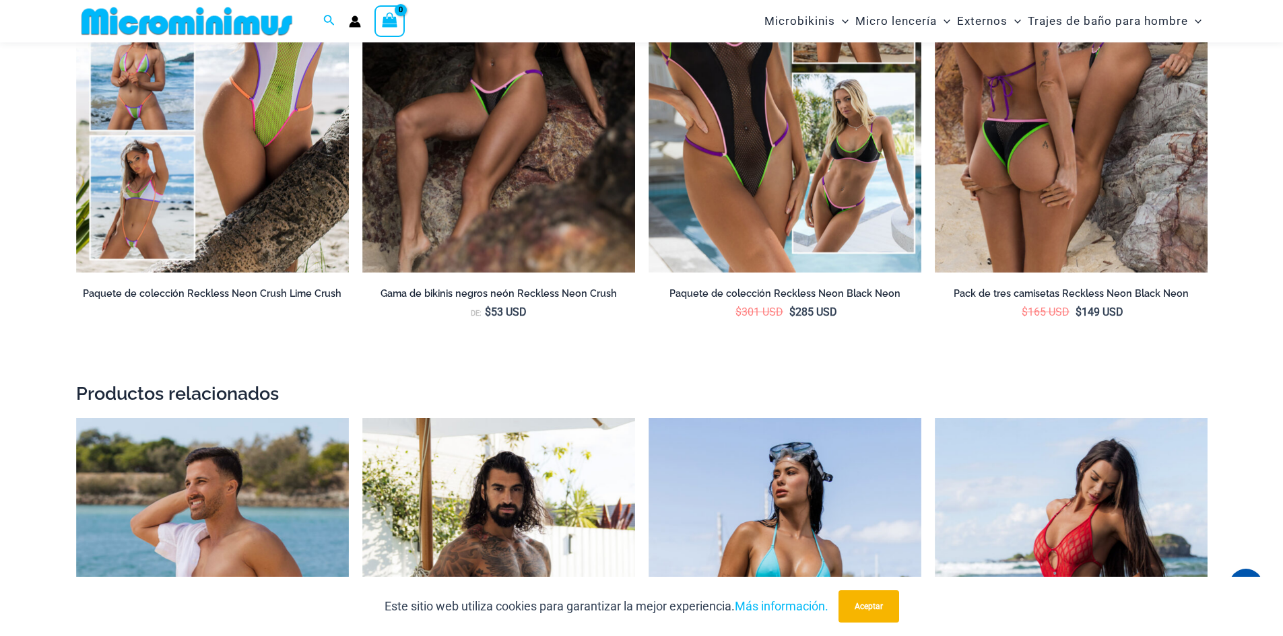
scroll to position [2100, 0]
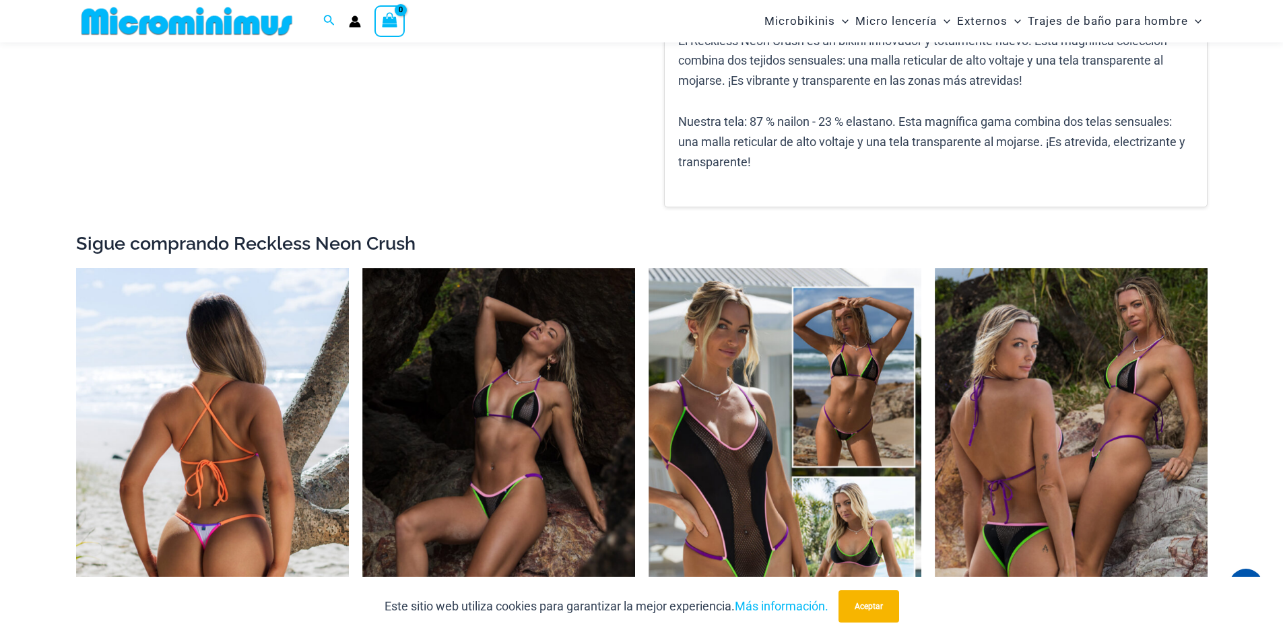
click at [225, 401] on img at bounding box center [212, 472] width 273 height 409
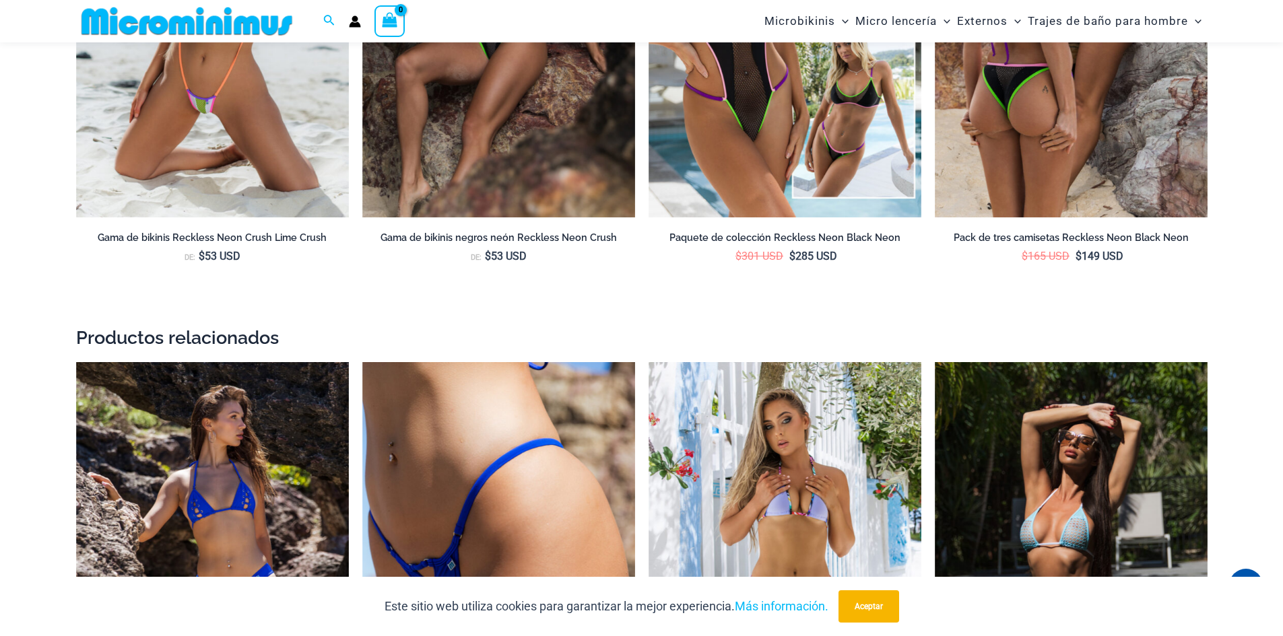
scroll to position [2546, 0]
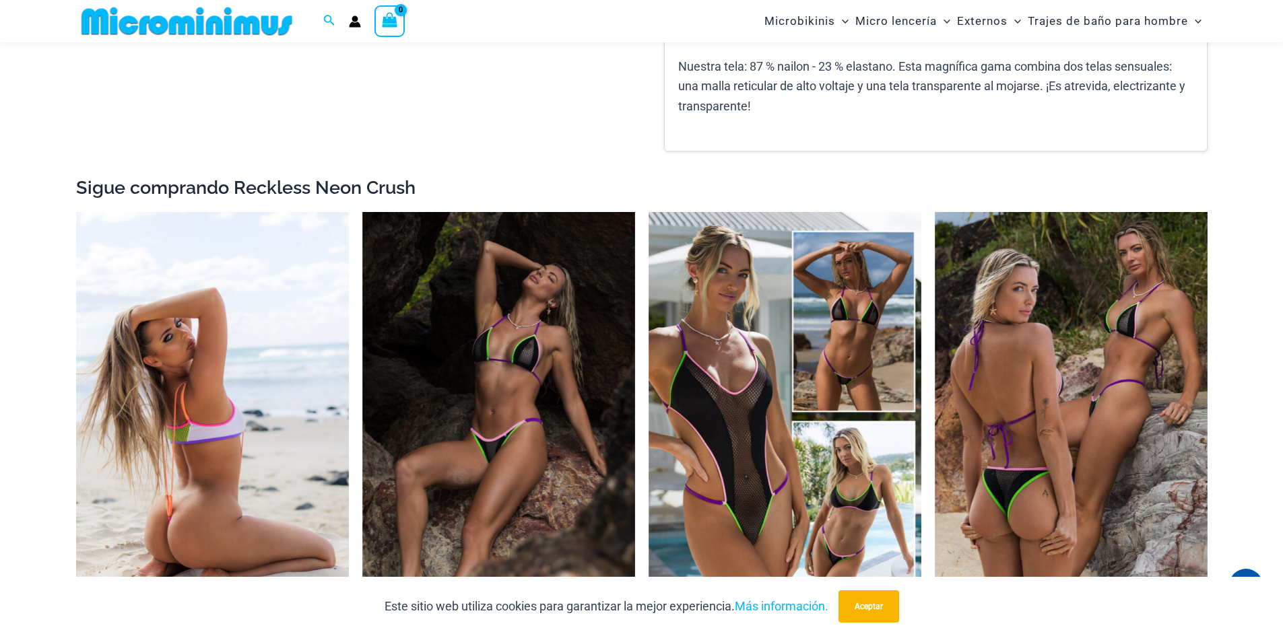
click at [239, 359] on img at bounding box center [212, 416] width 273 height 409
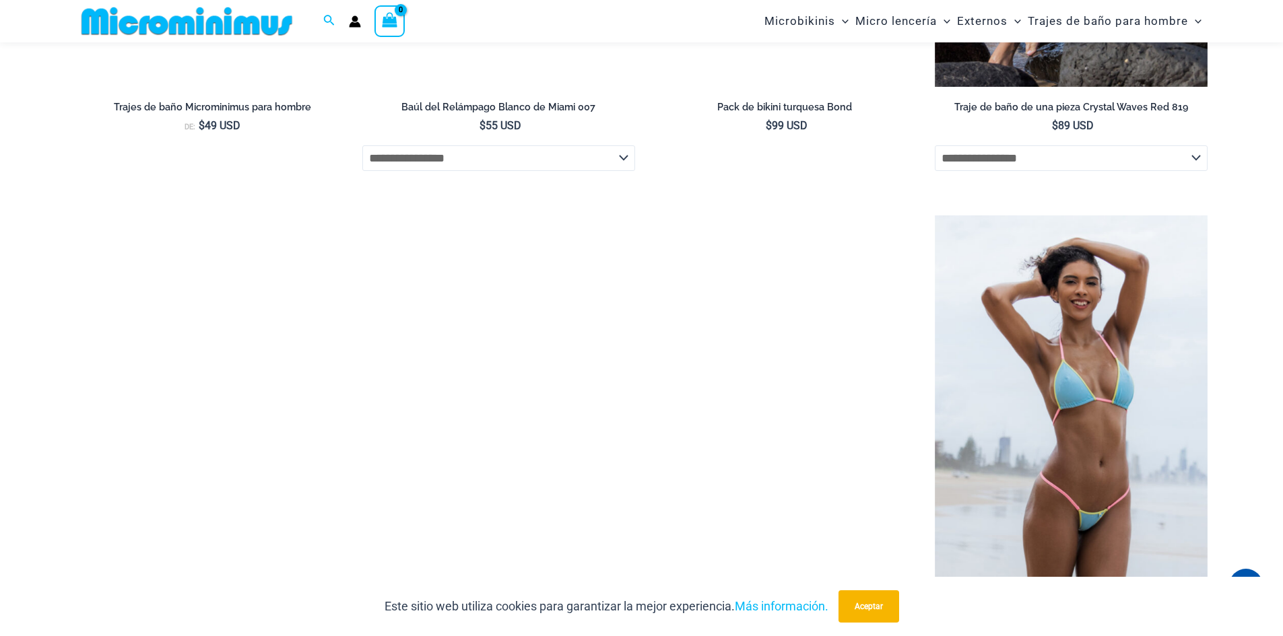
scroll to position [3379, 0]
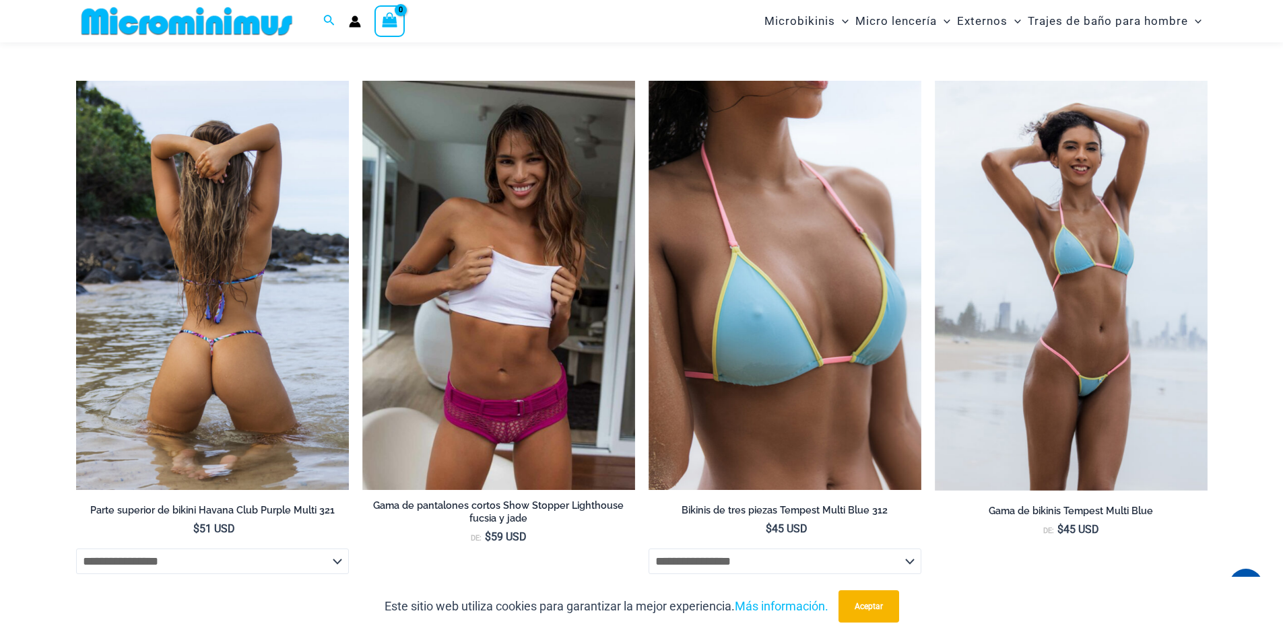
click at [240, 307] on img at bounding box center [212, 285] width 273 height 409
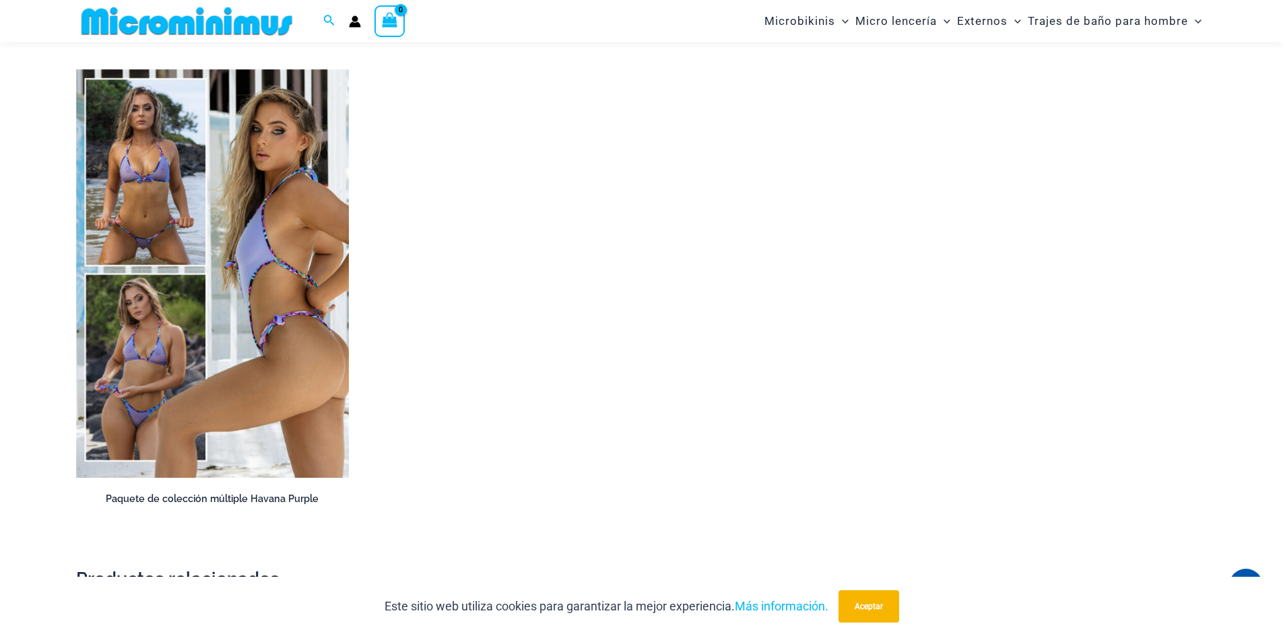
scroll to position [2626, 0]
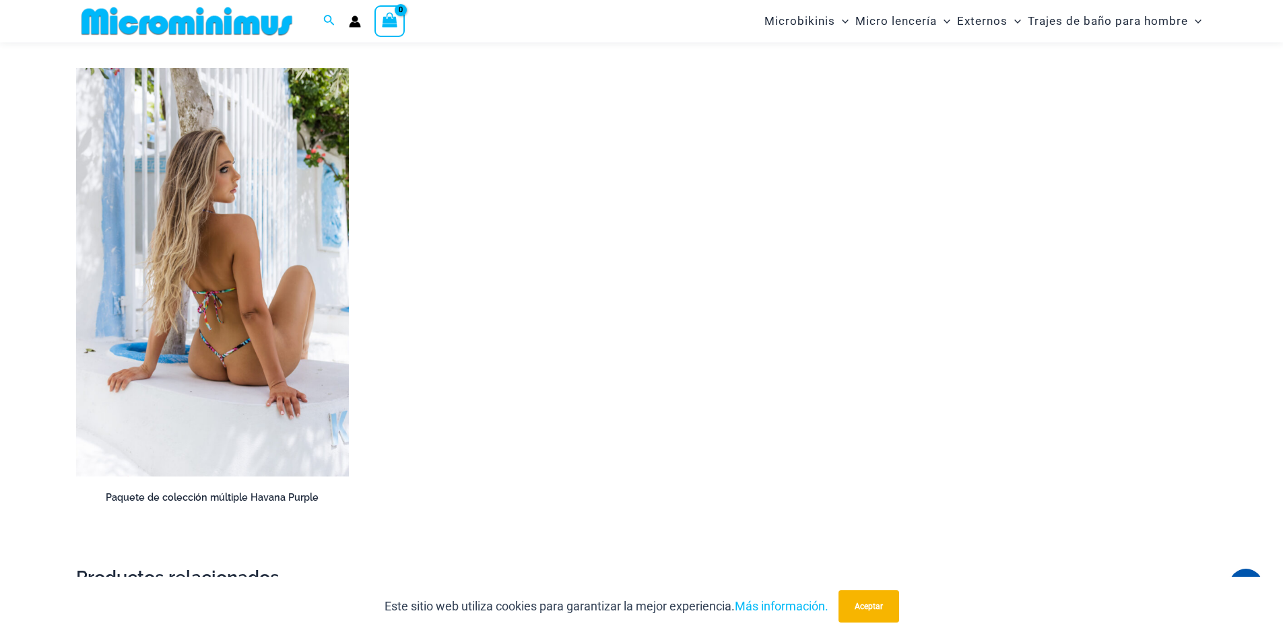
click at [242, 299] on img at bounding box center [212, 272] width 273 height 409
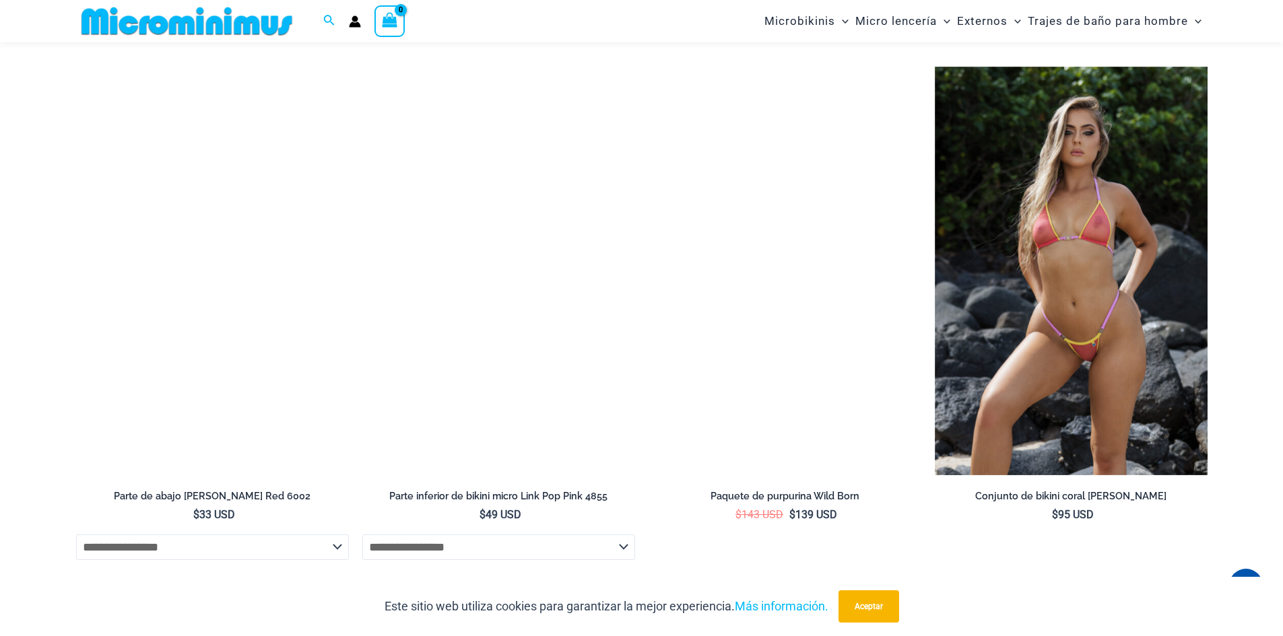
scroll to position [4437, 0]
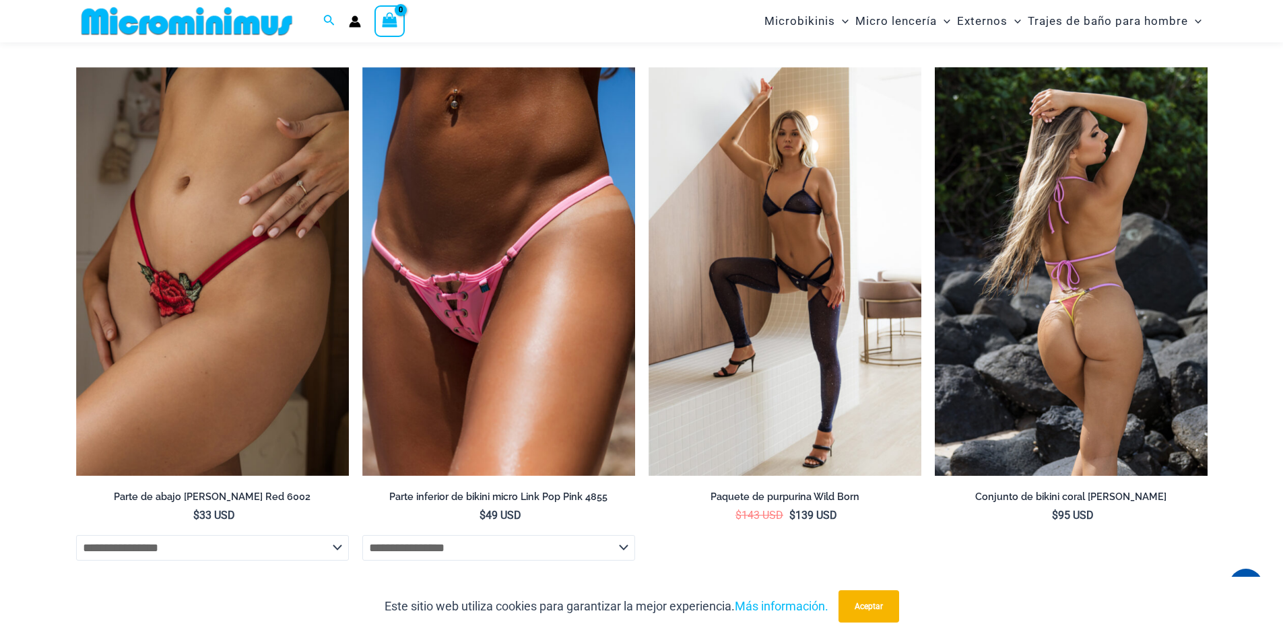
click at [1079, 331] on img at bounding box center [1070, 271] width 273 height 409
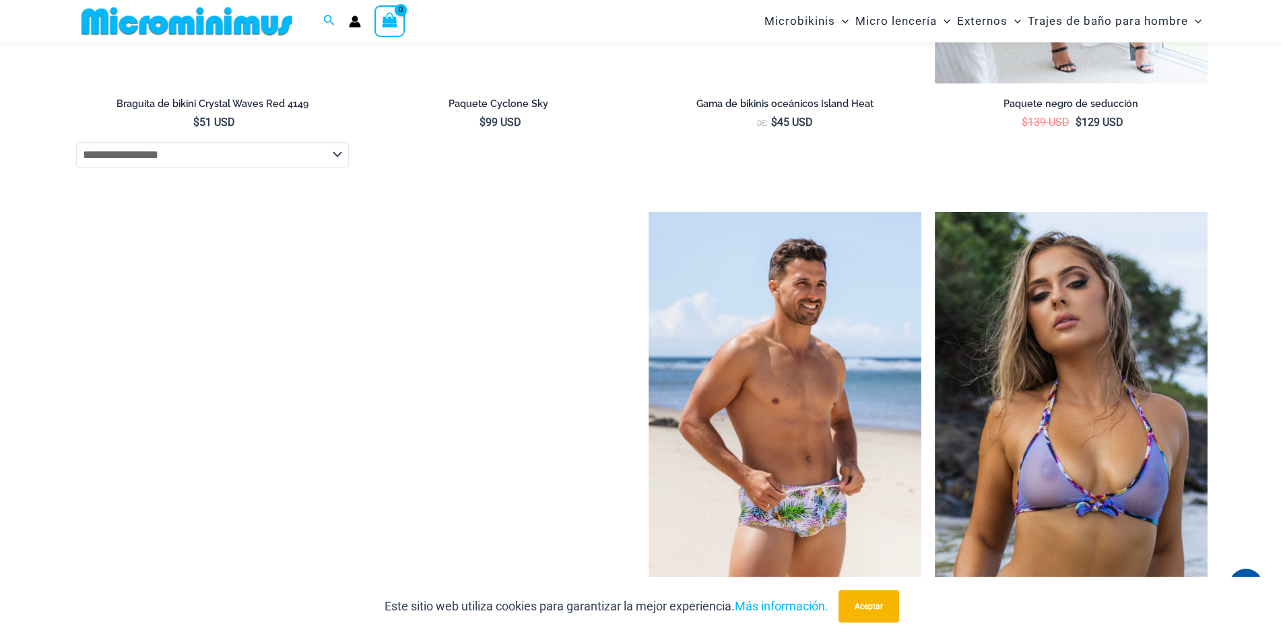
scroll to position [3898, 0]
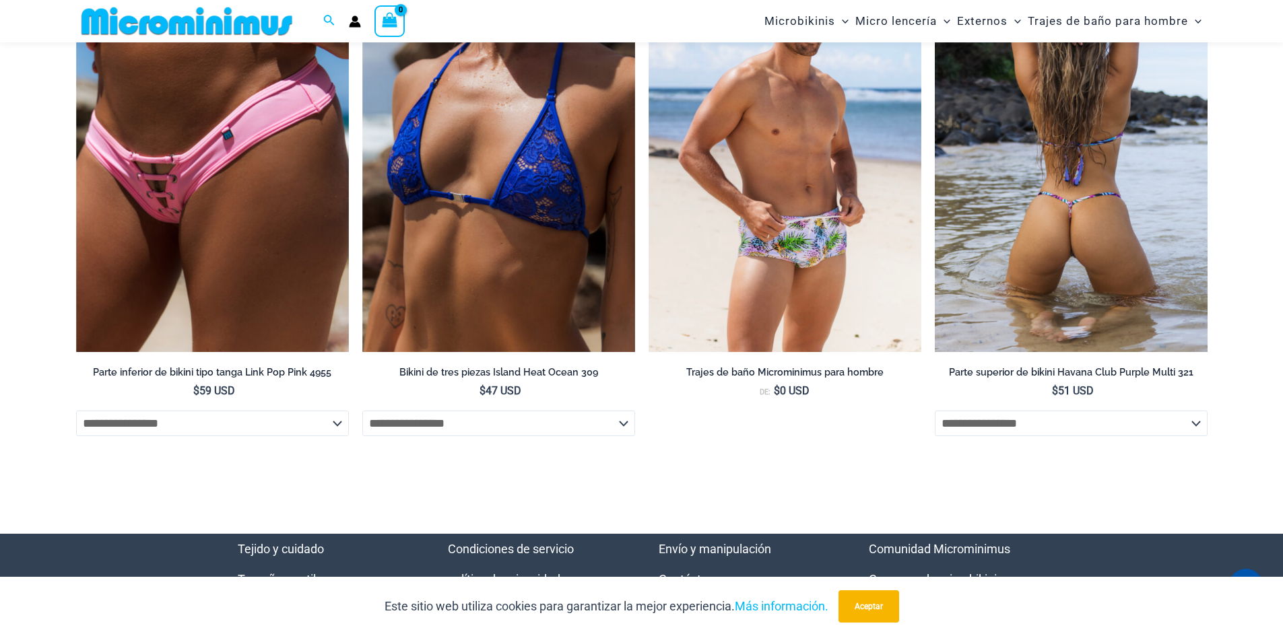
click at [1086, 292] on img at bounding box center [1070, 147] width 273 height 409
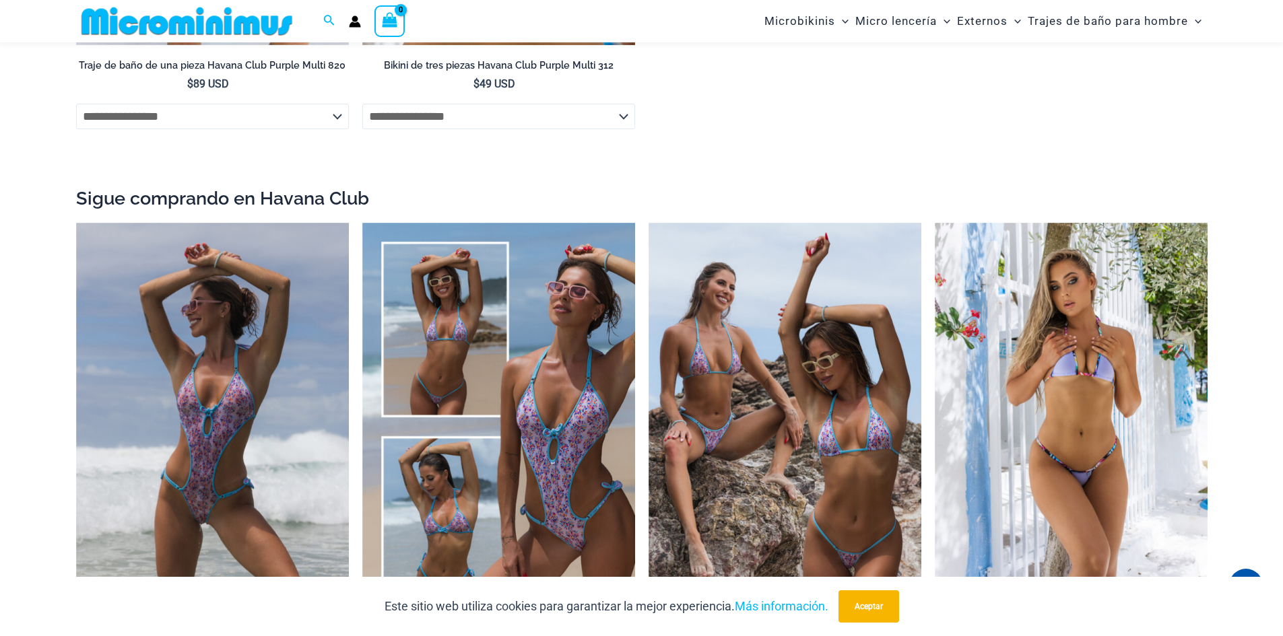
scroll to position [1553, 0]
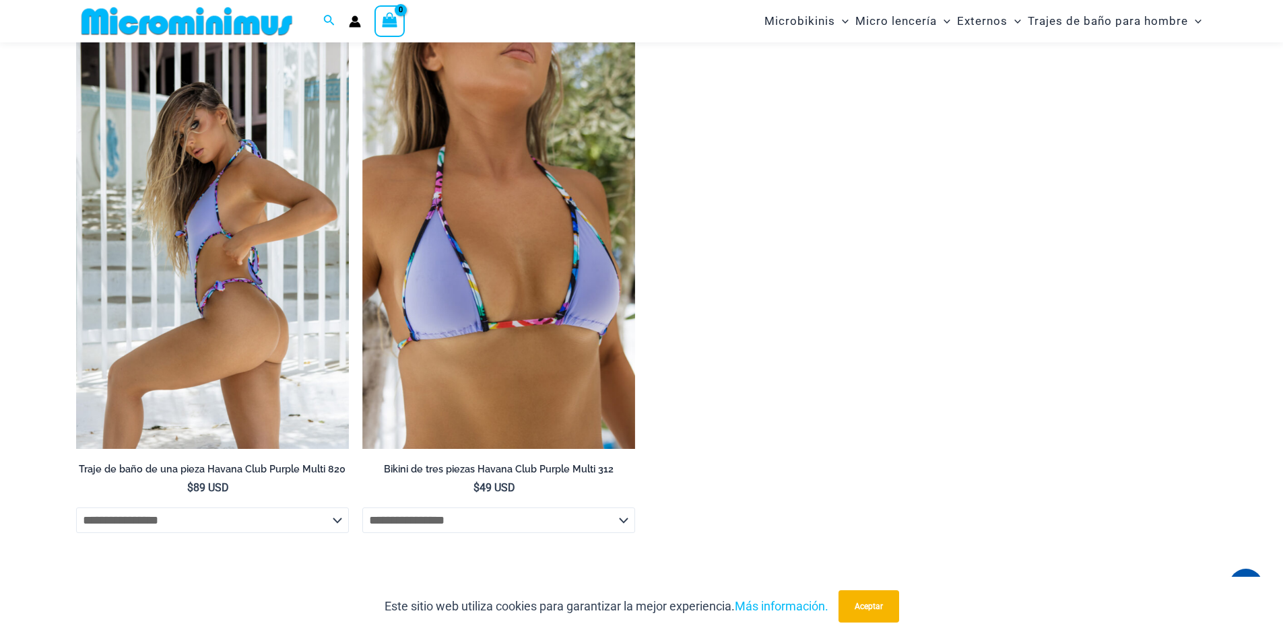
click at [213, 189] on img at bounding box center [212, 244] width 273 height 409
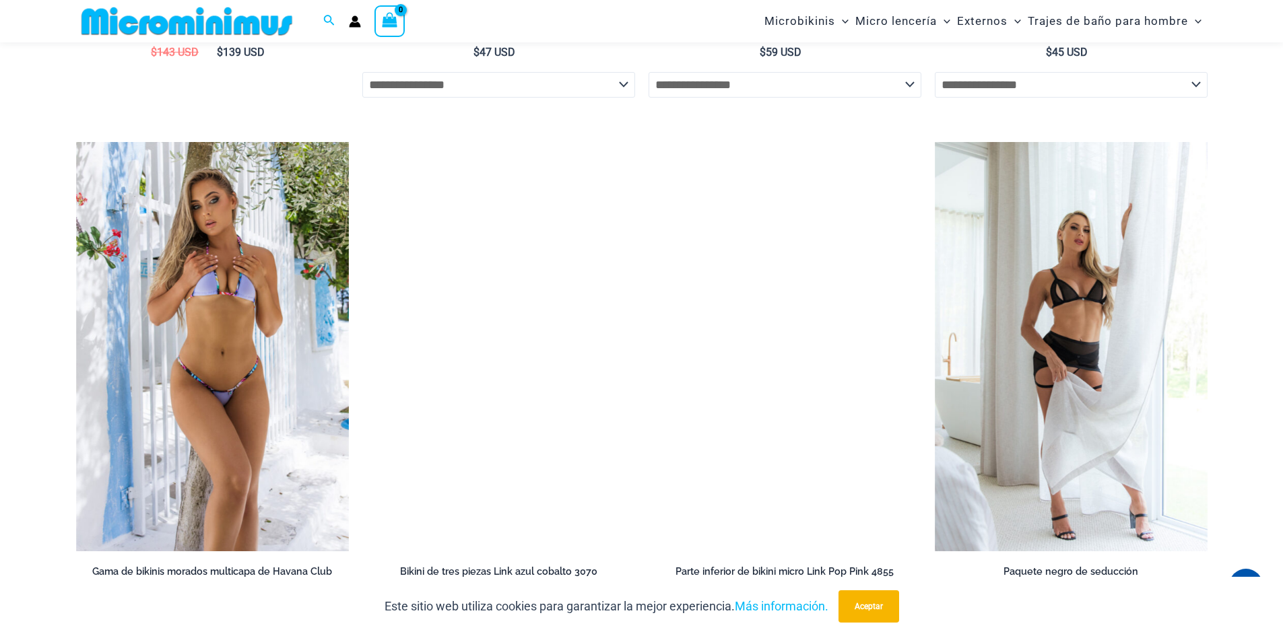
scroll to position [3960, 0]
